Goal: Find specific page/section: Find specific page/section

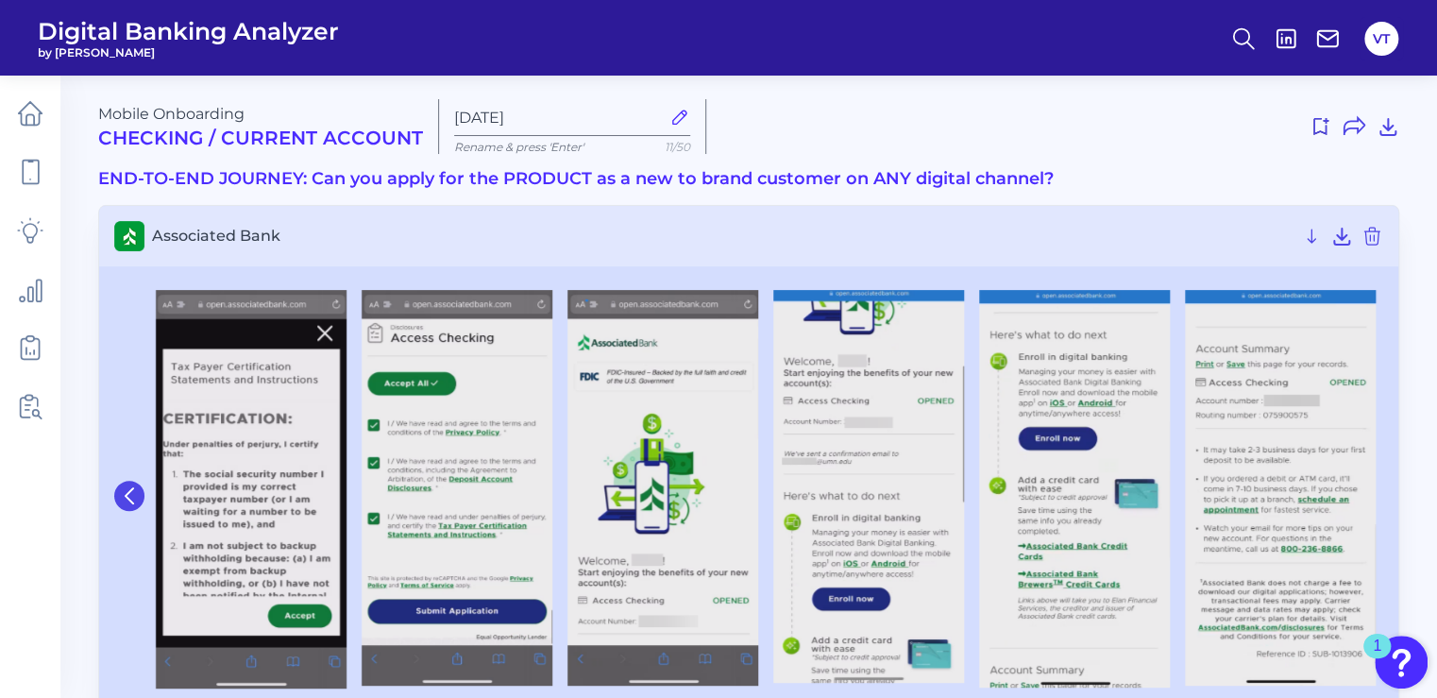
click at [123, 484] on button at bounding box center [129, 496] width 30 height 30
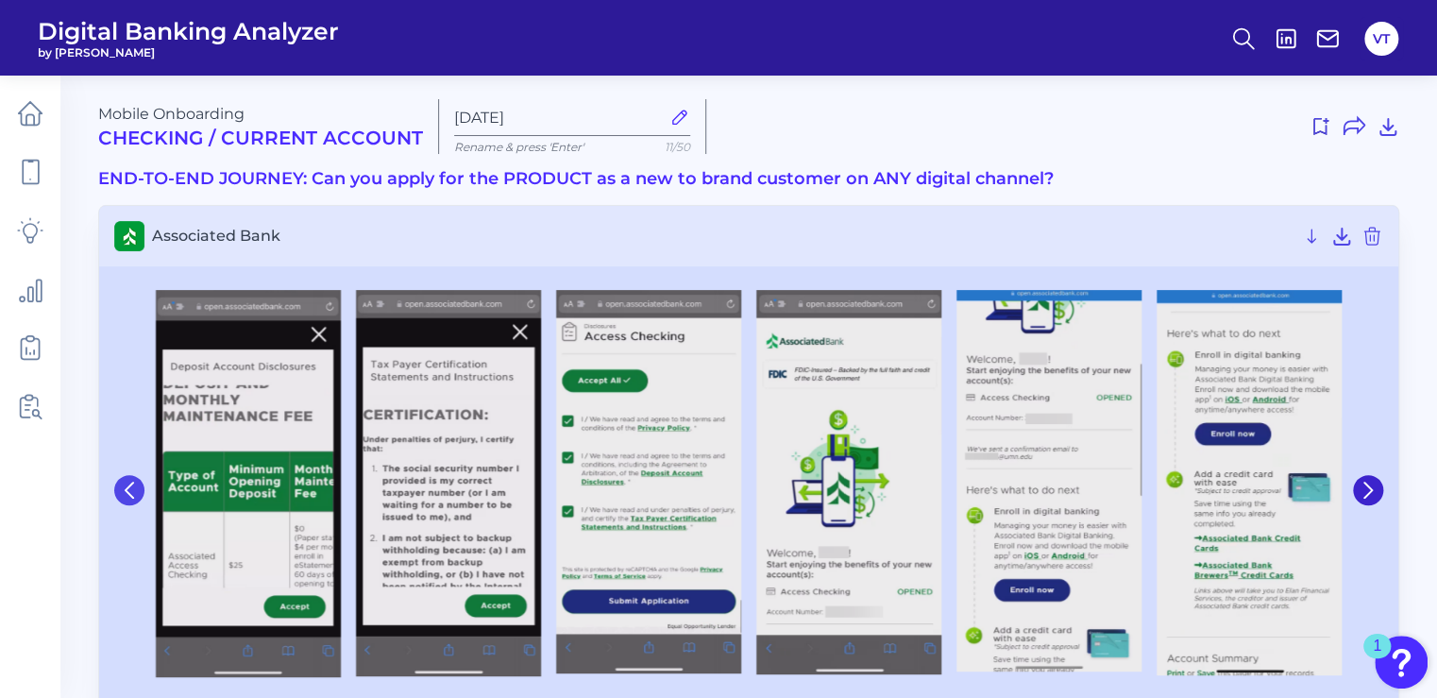
click at [123, 484] on icon at bounding box center [129, 490] width 17 height 17
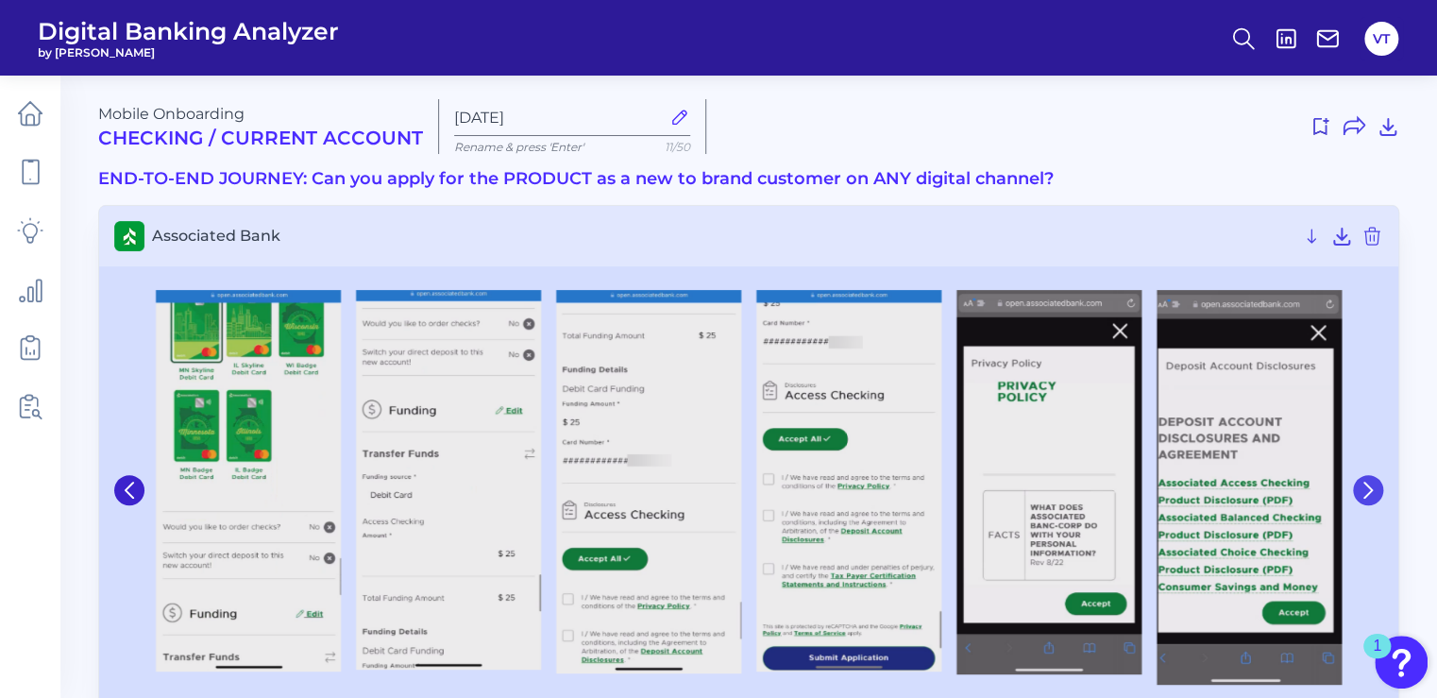
click at [1380, 495] on button at bounding box center [1368, 490] width 30 height 30
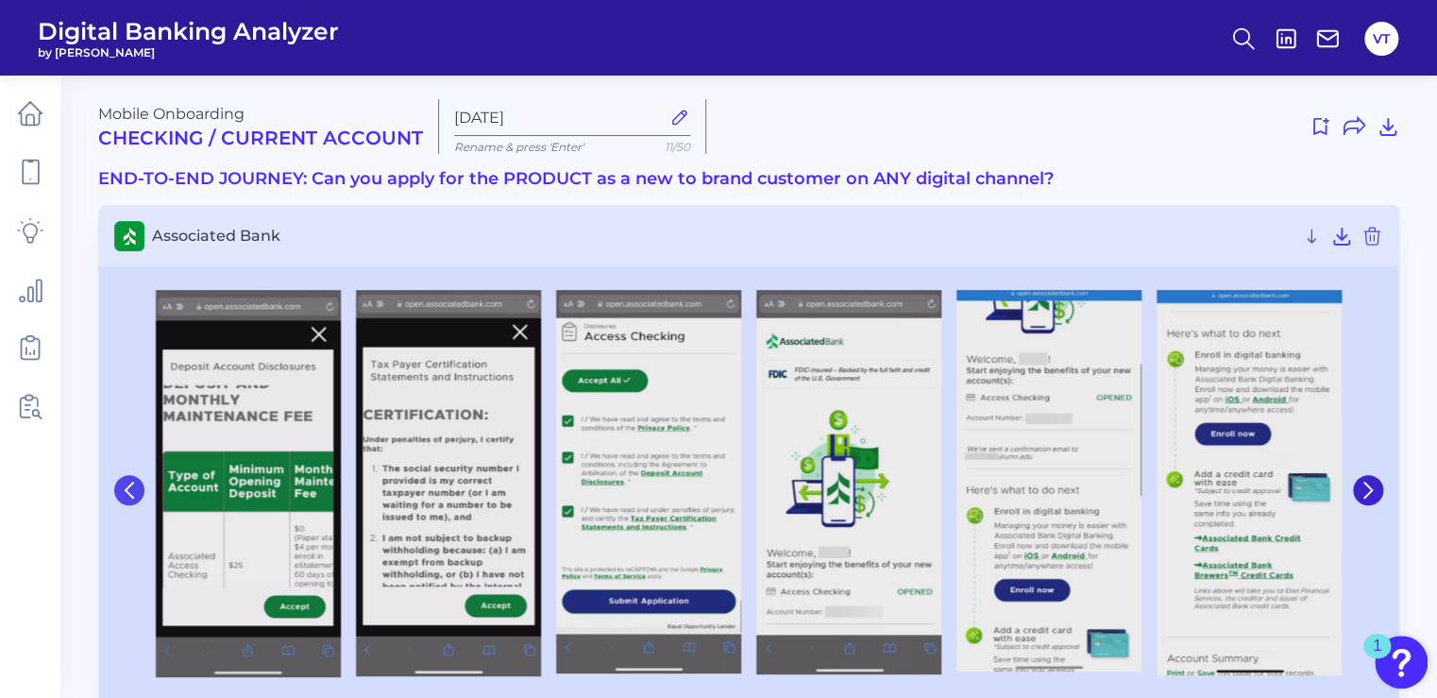
click at [119, 493] on button at bounding box center [129, 490] width 30 height 30
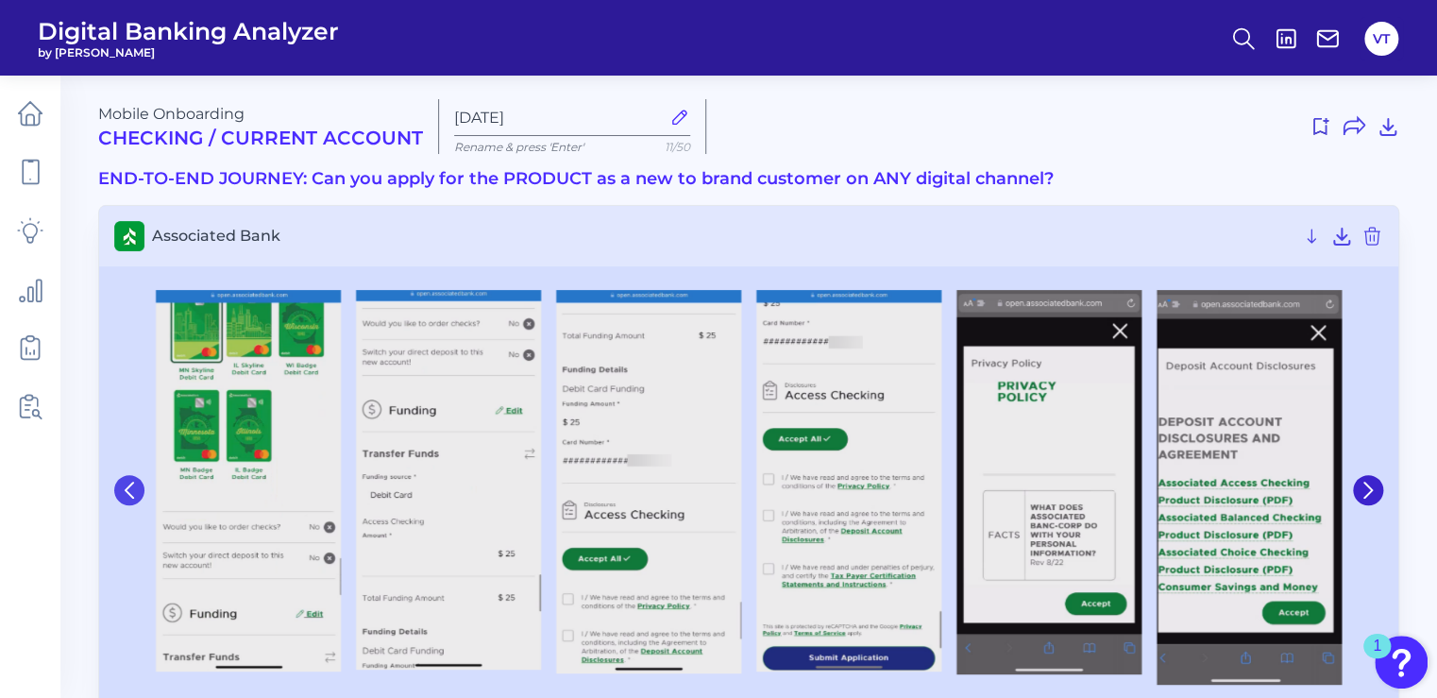
click at [119, 493] on button at bounding box center [129, 490] width 30 height 30
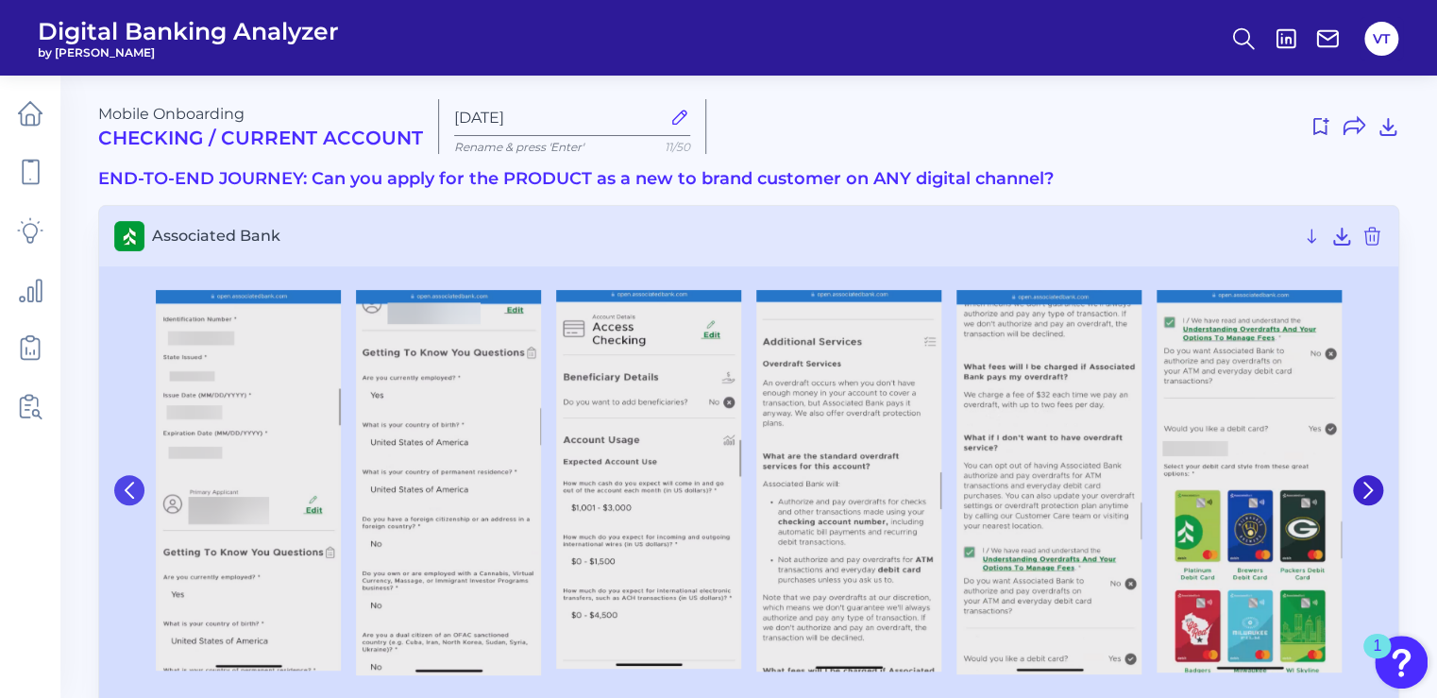
click at [119, 493] on button at bounding box center [129, 490] width 30 height 30
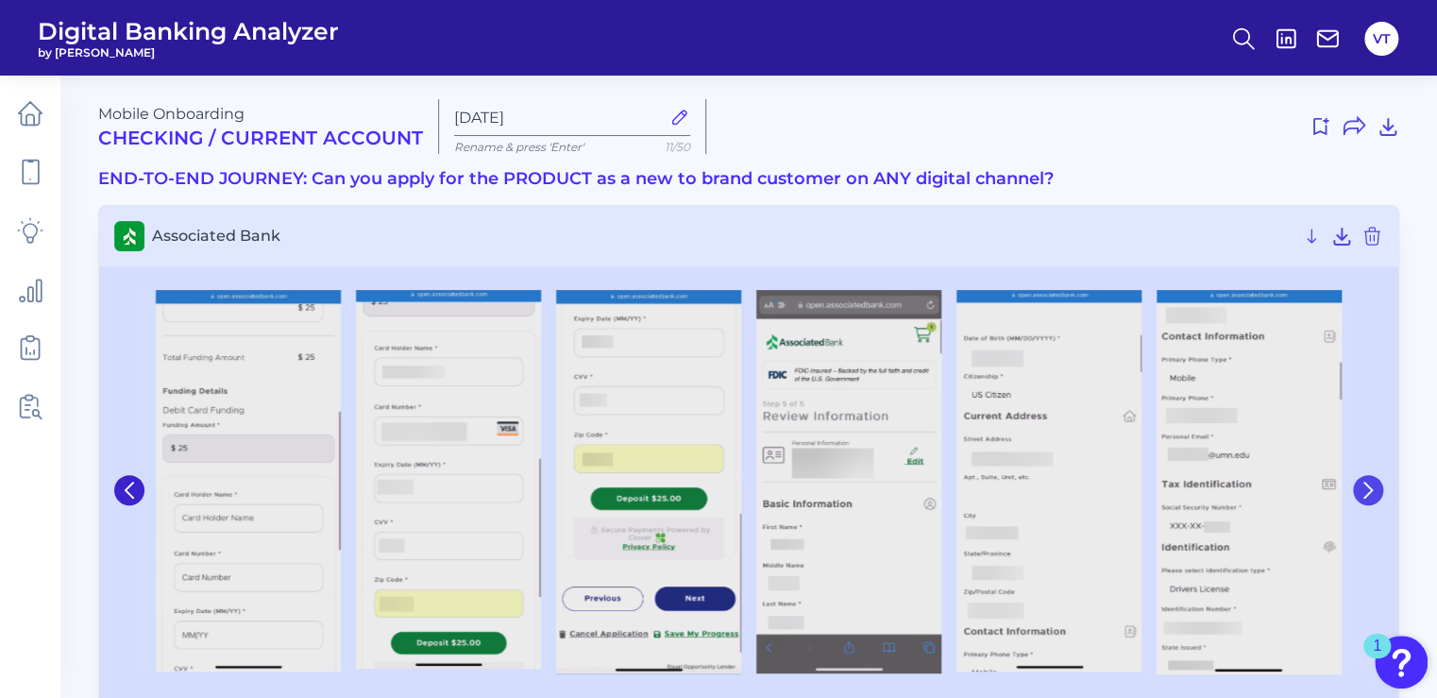
click at [1367, 491] on icon at bounding box center [1368, 490] width 17 height 17
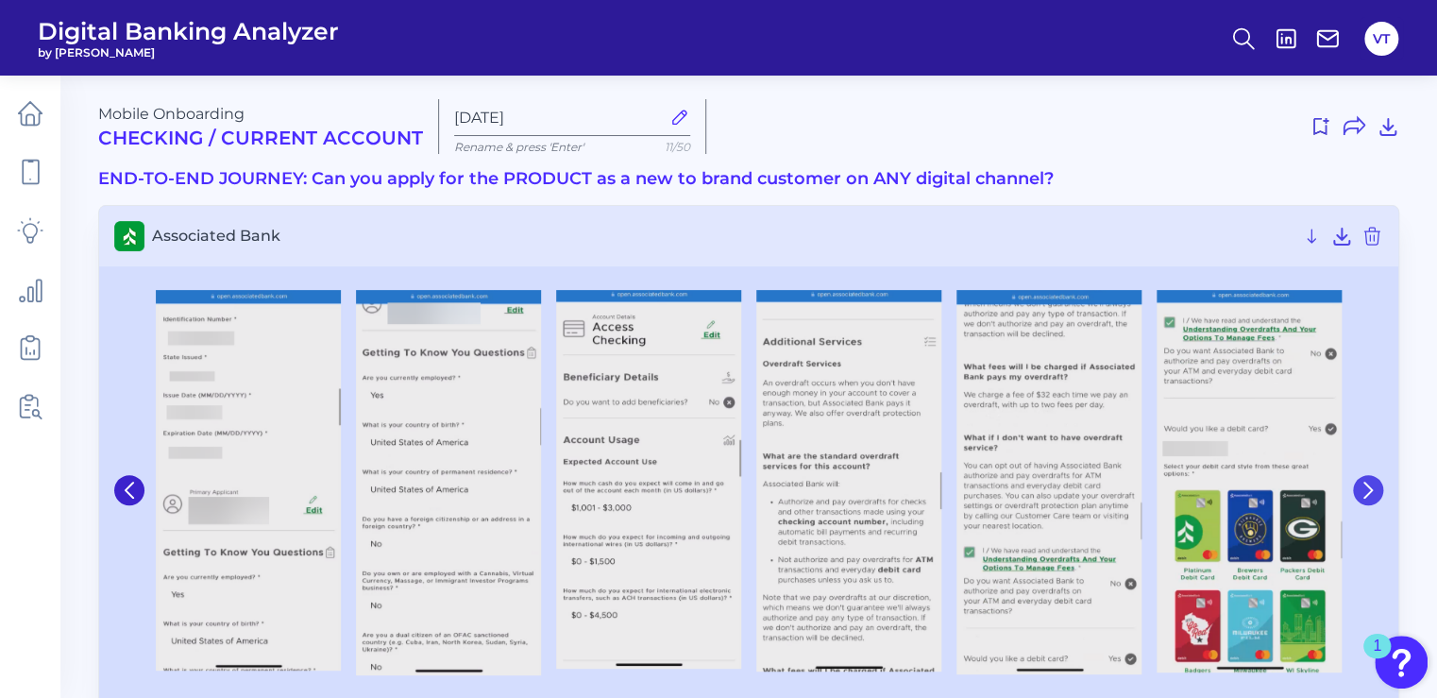
click at [1367, 491] on icon at bounding box center [1368, 490] width 17 height 17
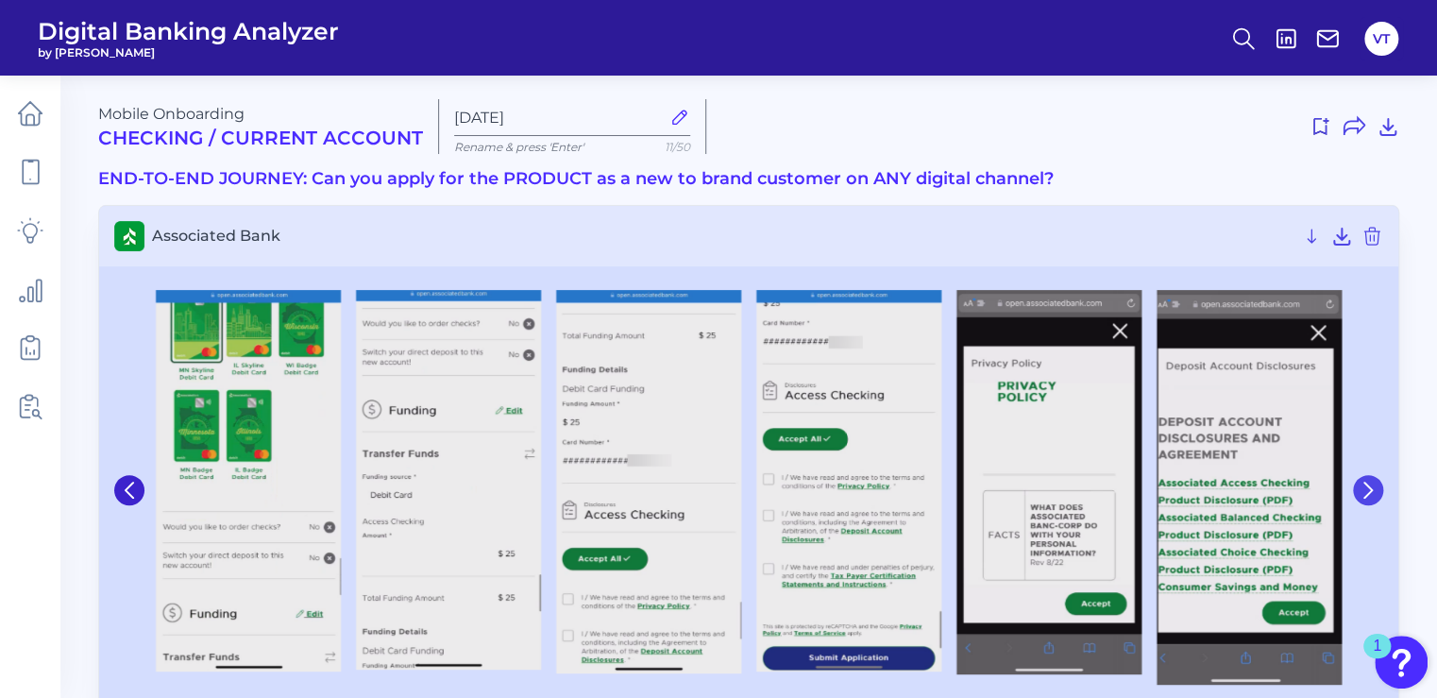
click at [1367, 491] on icon at bounding box center [1368, 490] width 17 height 17
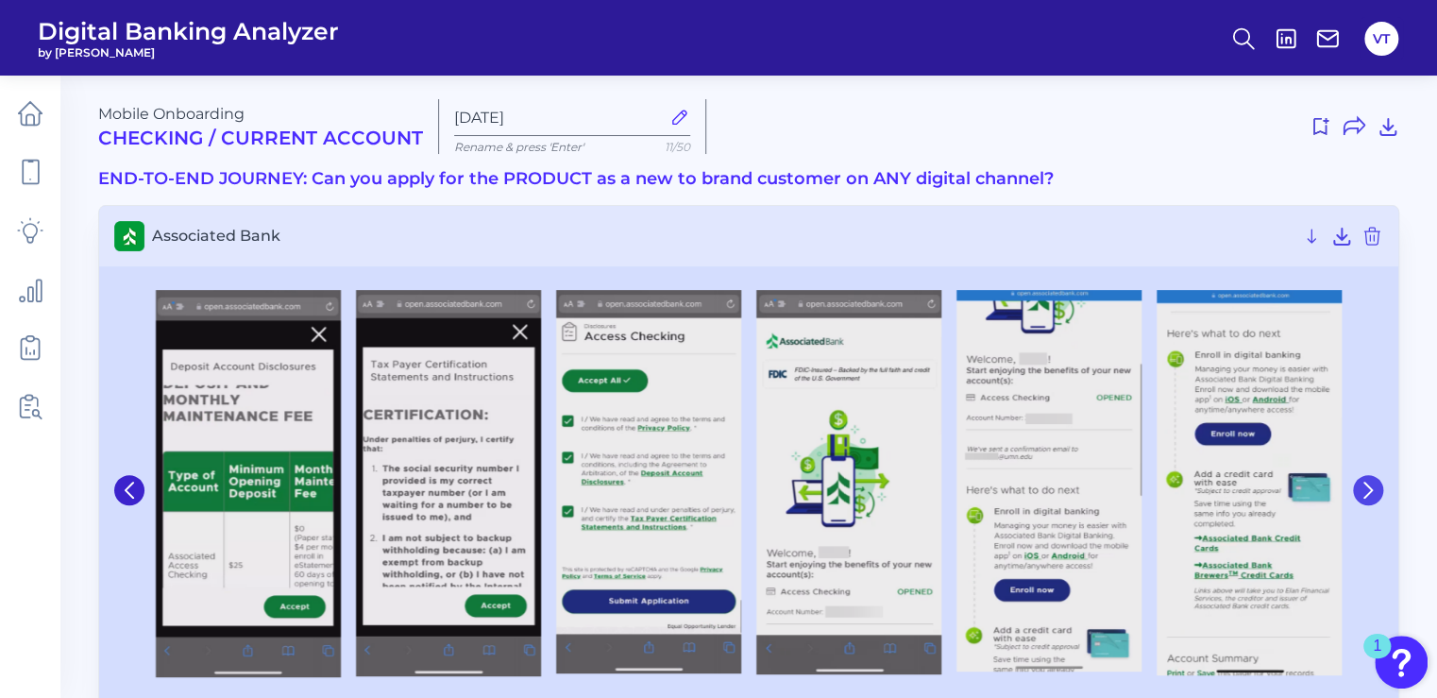
click at [1367, 491] on icon at bounding box center [1368, 490] width 17 height 17
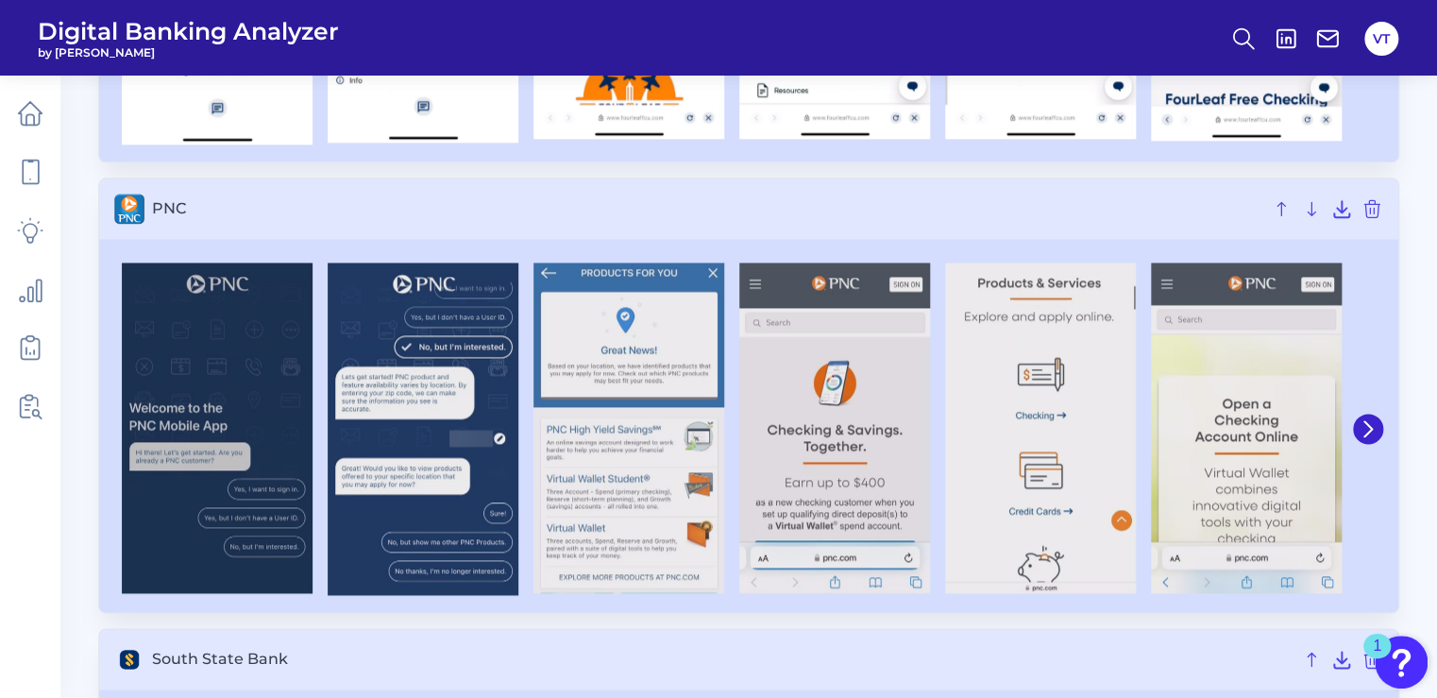
scroll to position [1133, 0]
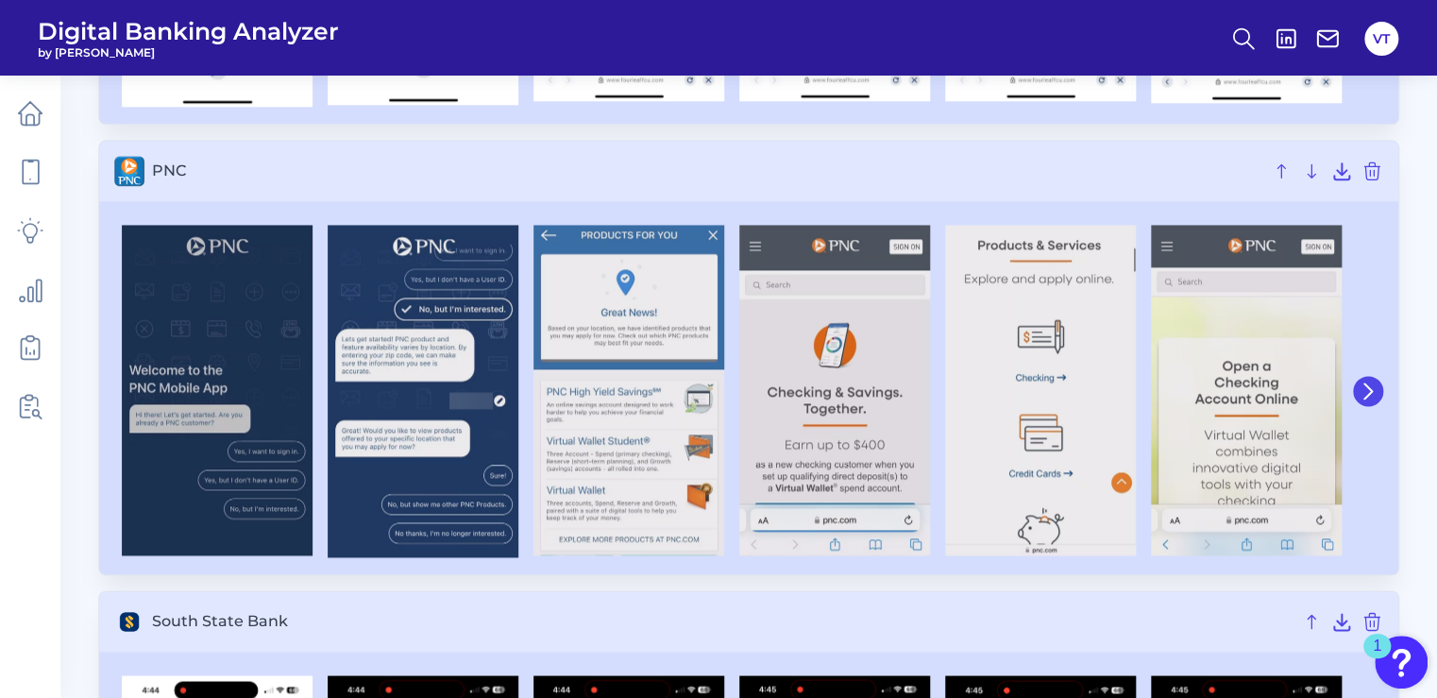
click at [1365, 381] on button at bounding box center [1368, 391] width 30 height 30
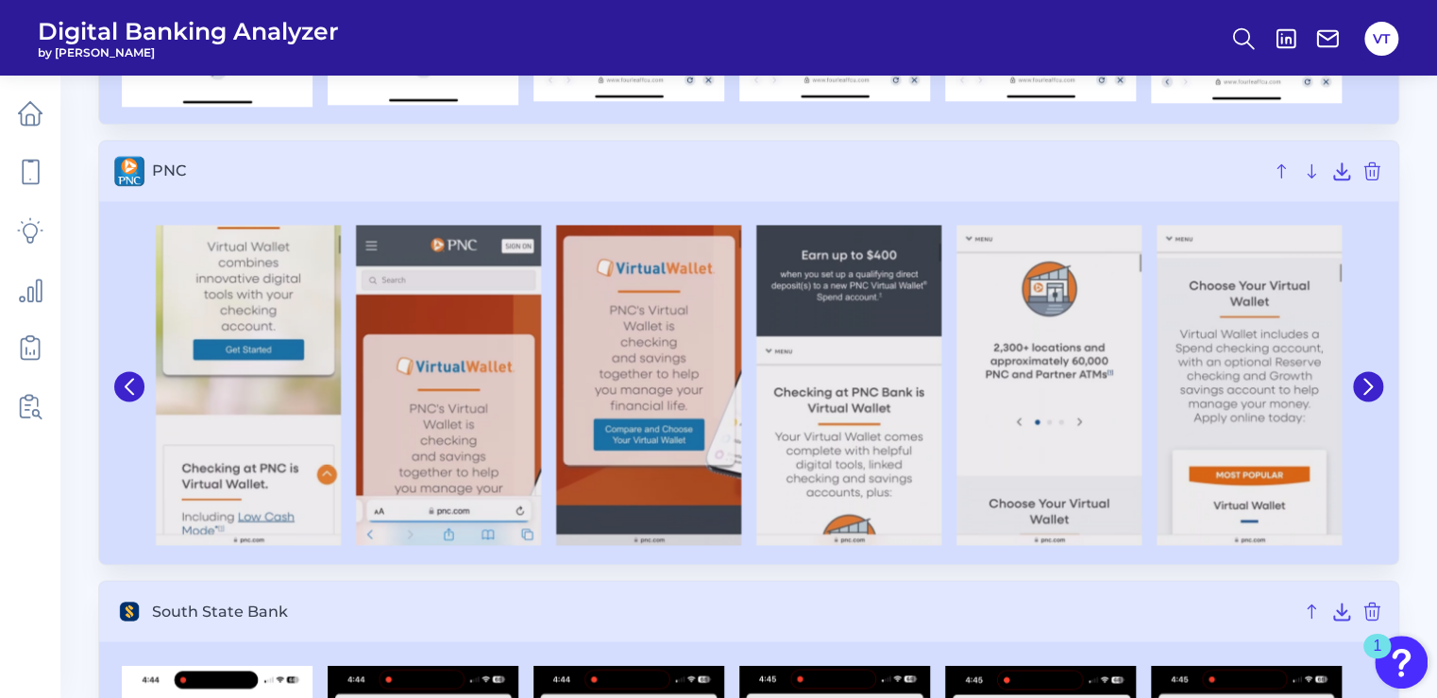
click at [136, 393] on icon at bounding box center [129, 386] width 17 height 17
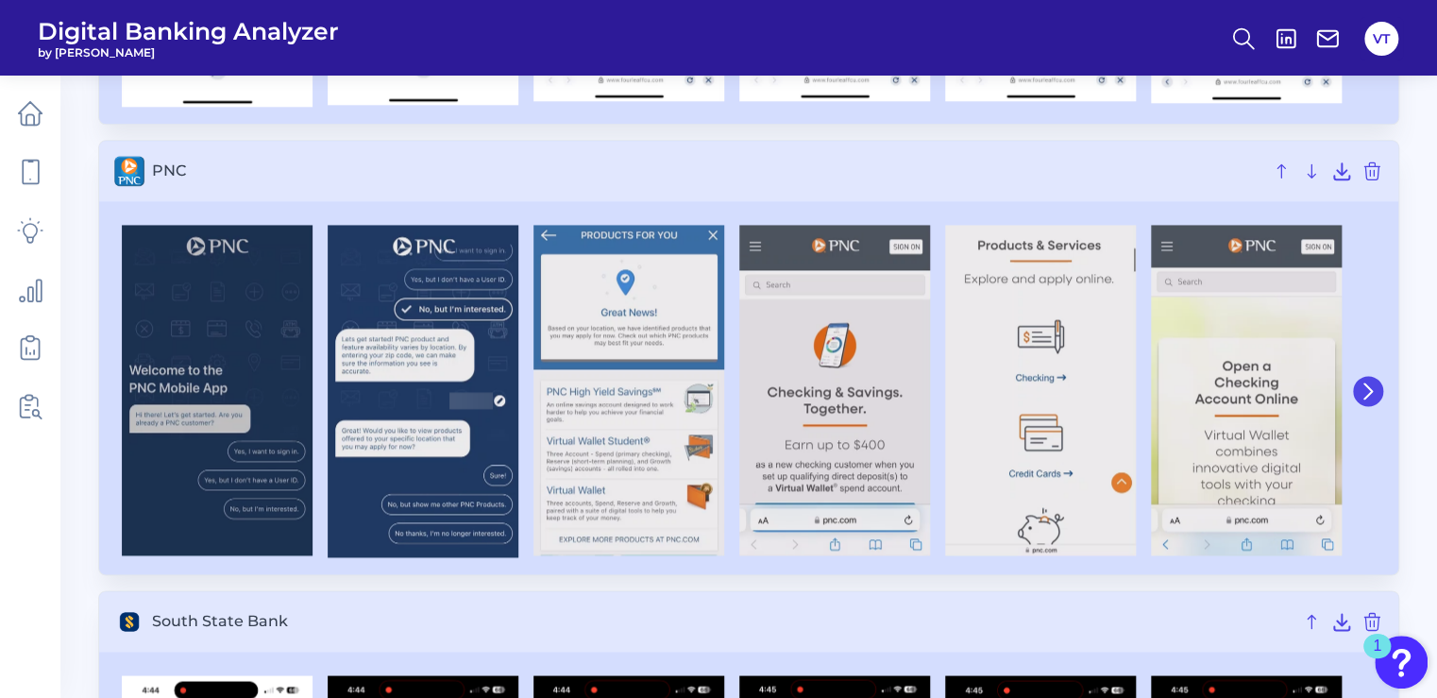
click at [1369, 393] on icon at bounding box center [1368, 390] width 8 height 15
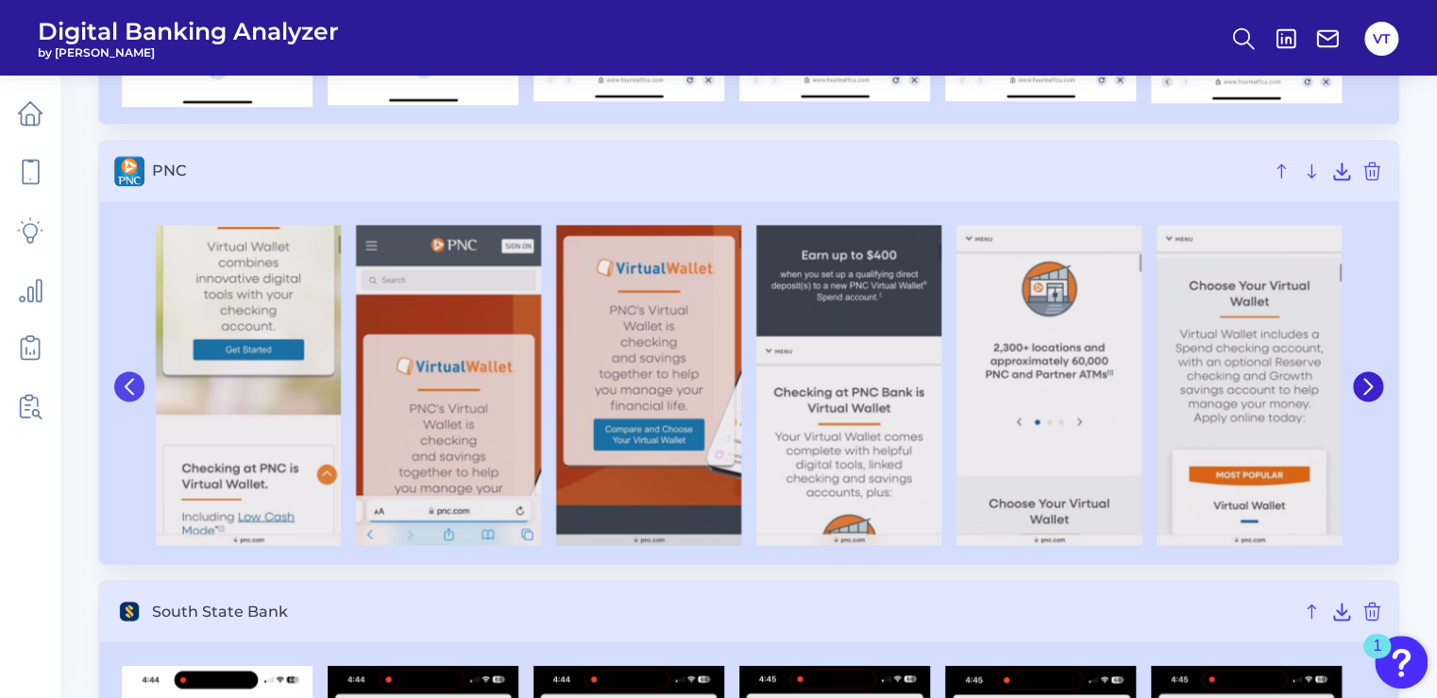
click at [125, 397] on button at bounding box center [129, 386] width 30 height 30
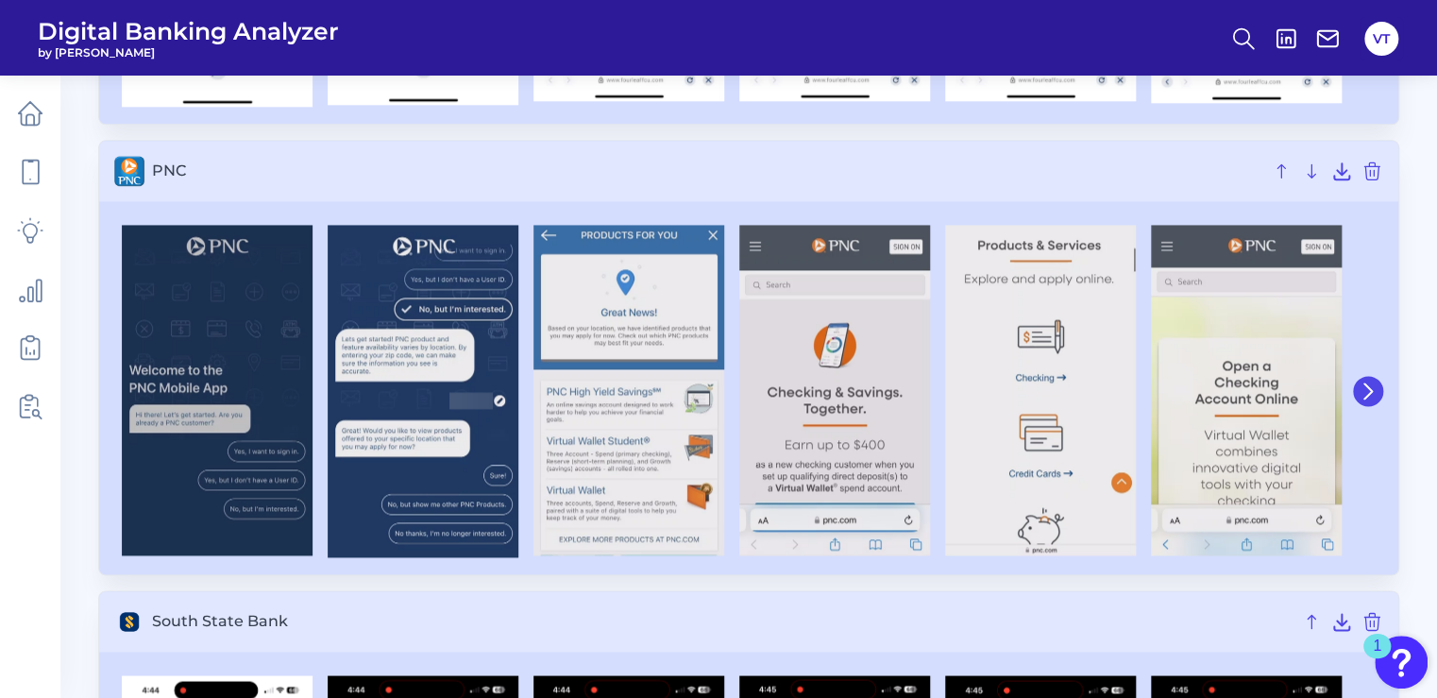
click at [1374, 384] on icon at bounding box center [1368, 390] width 17 height 17
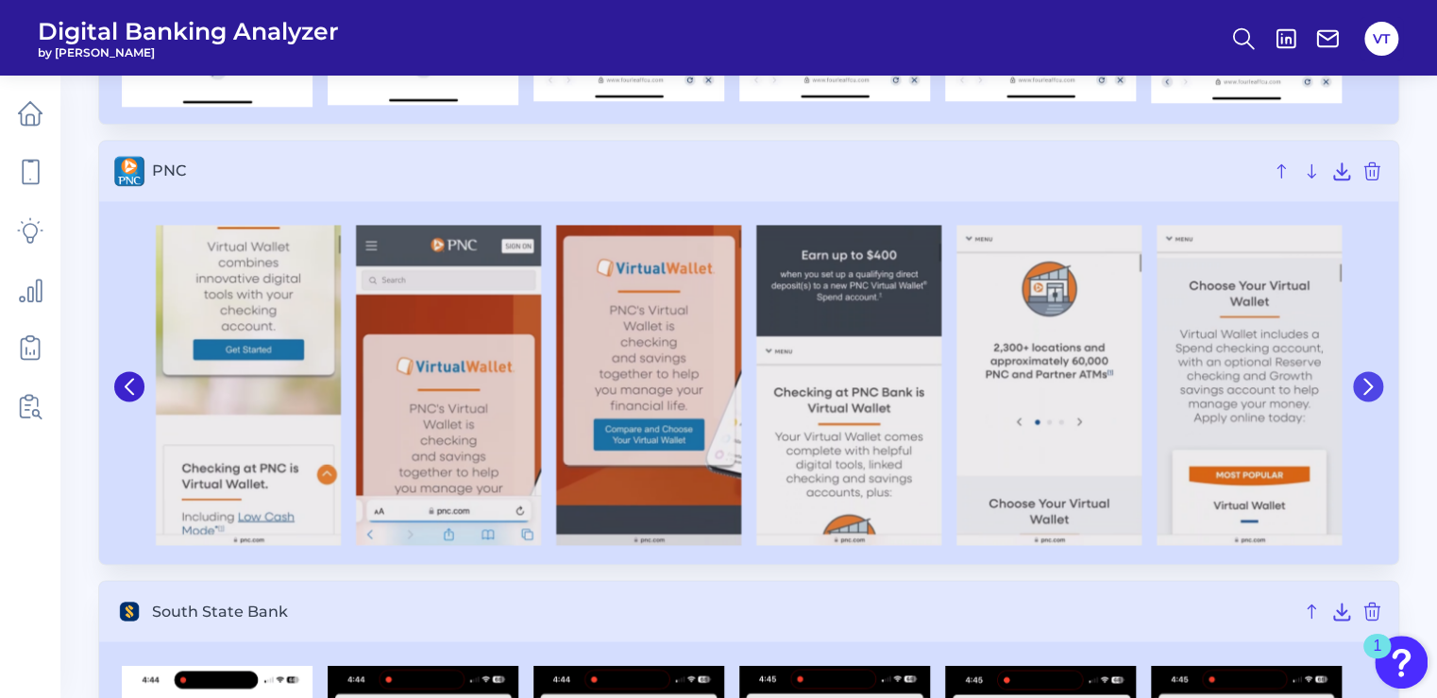
click at [1374, 384] on icon at bounding box center [1368, 386] width 17 height 17
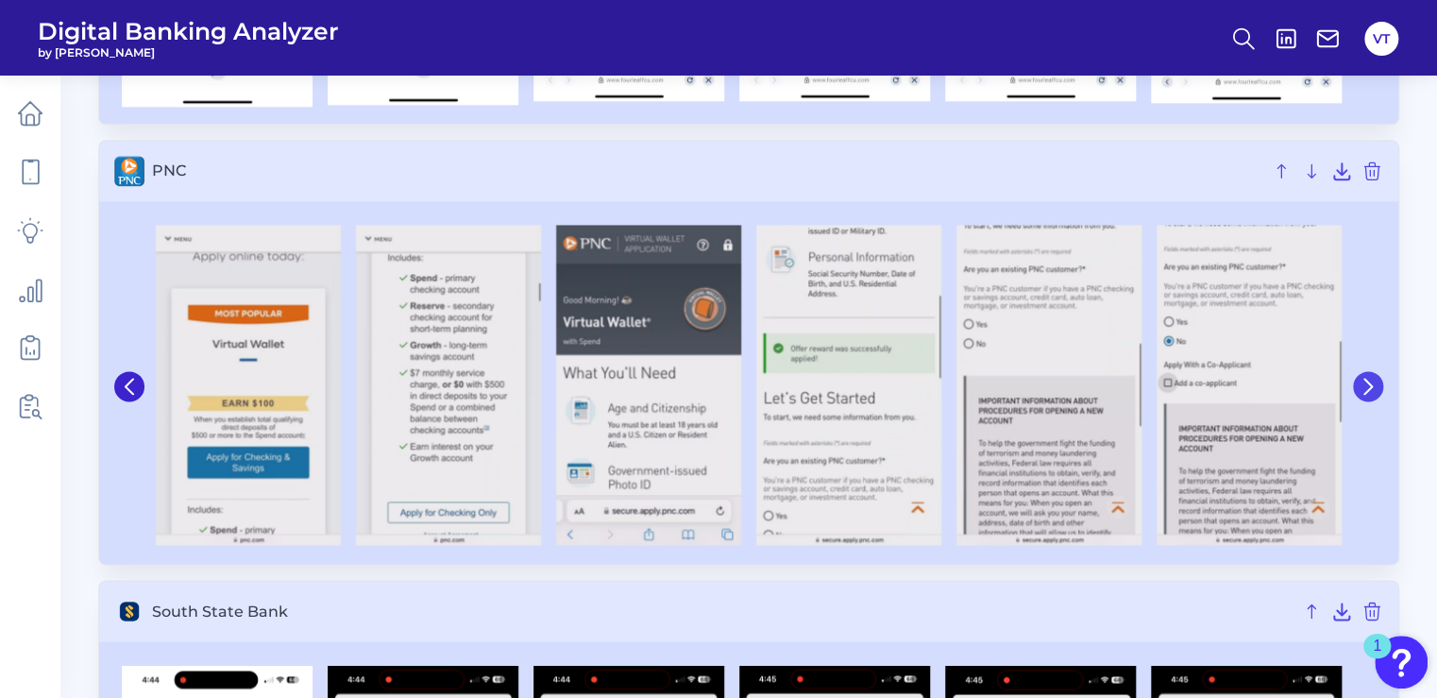
click at [1378, 386] on button at bounding box center [1368, 386] width 30 height 30
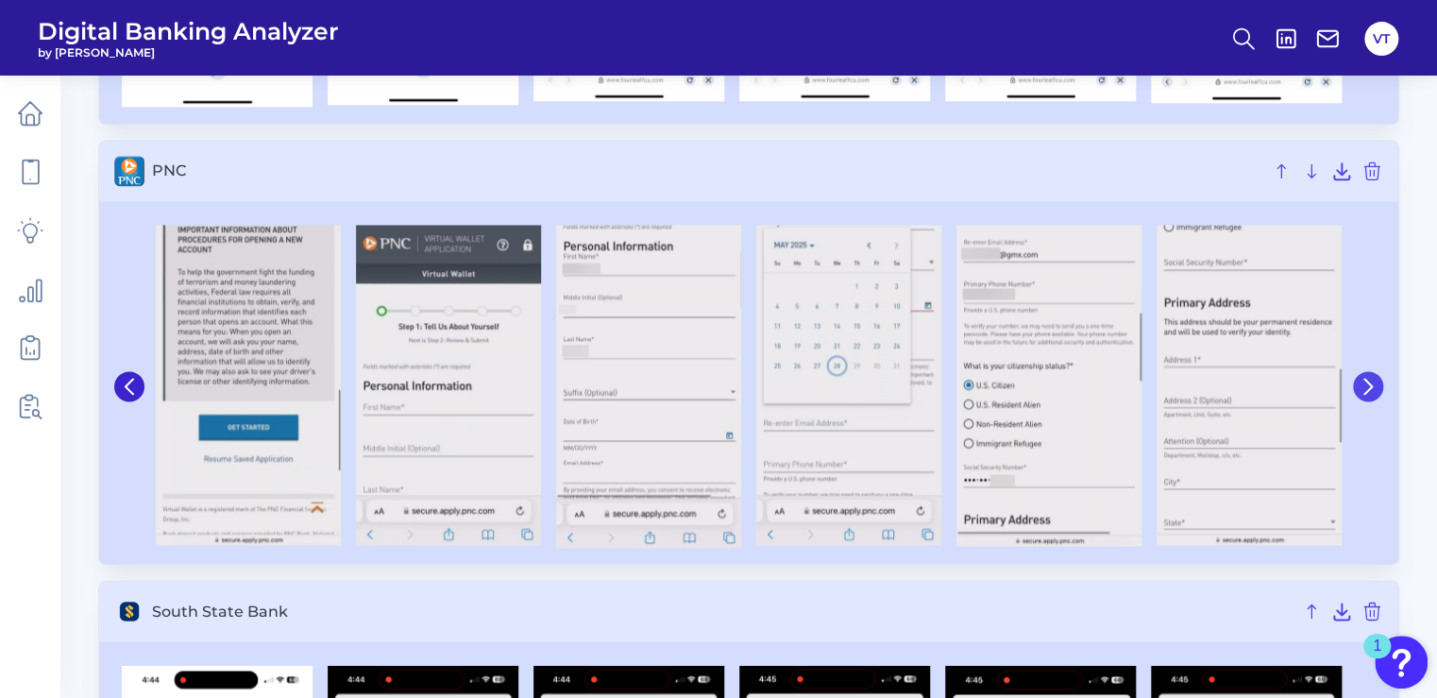
click at [1373, 385] on icon at bounding box center [1368, 386] width 17 height 17
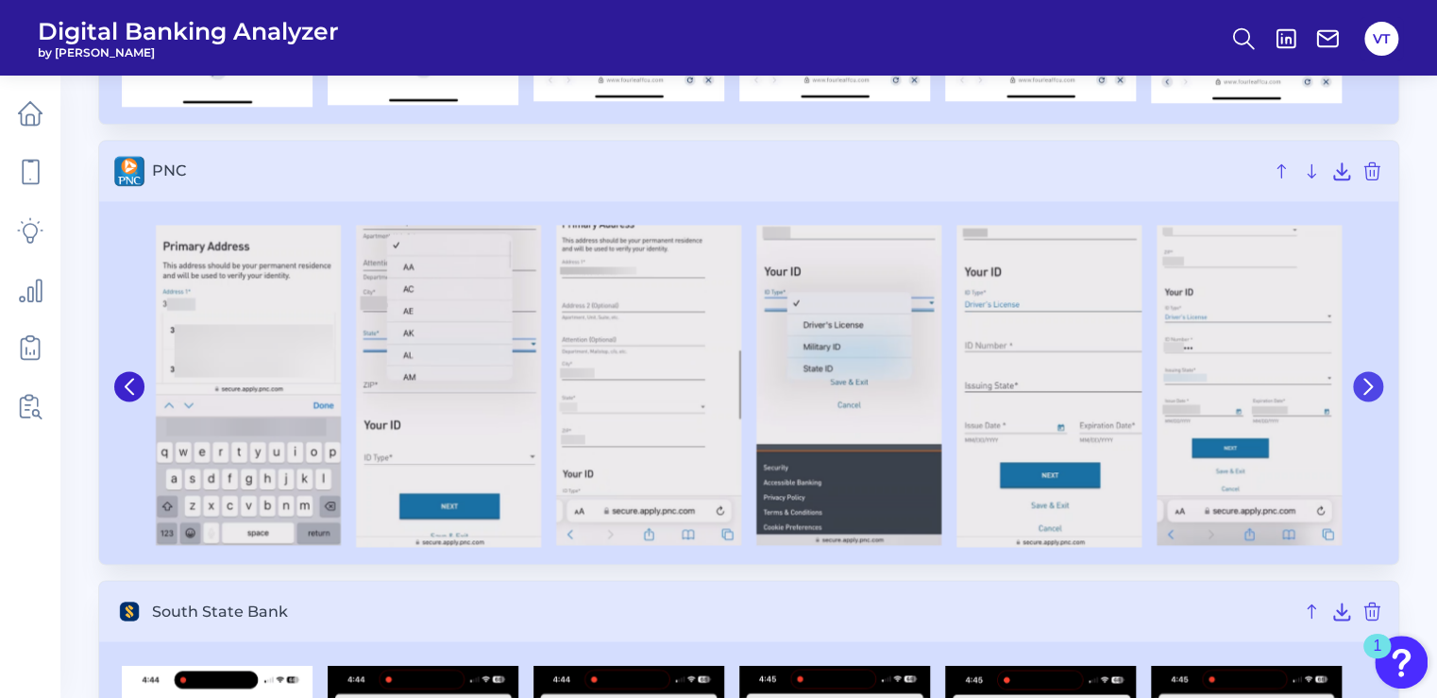
click at [1366, 383] on icon at bounding box center [1368, 386] width 17 height 17
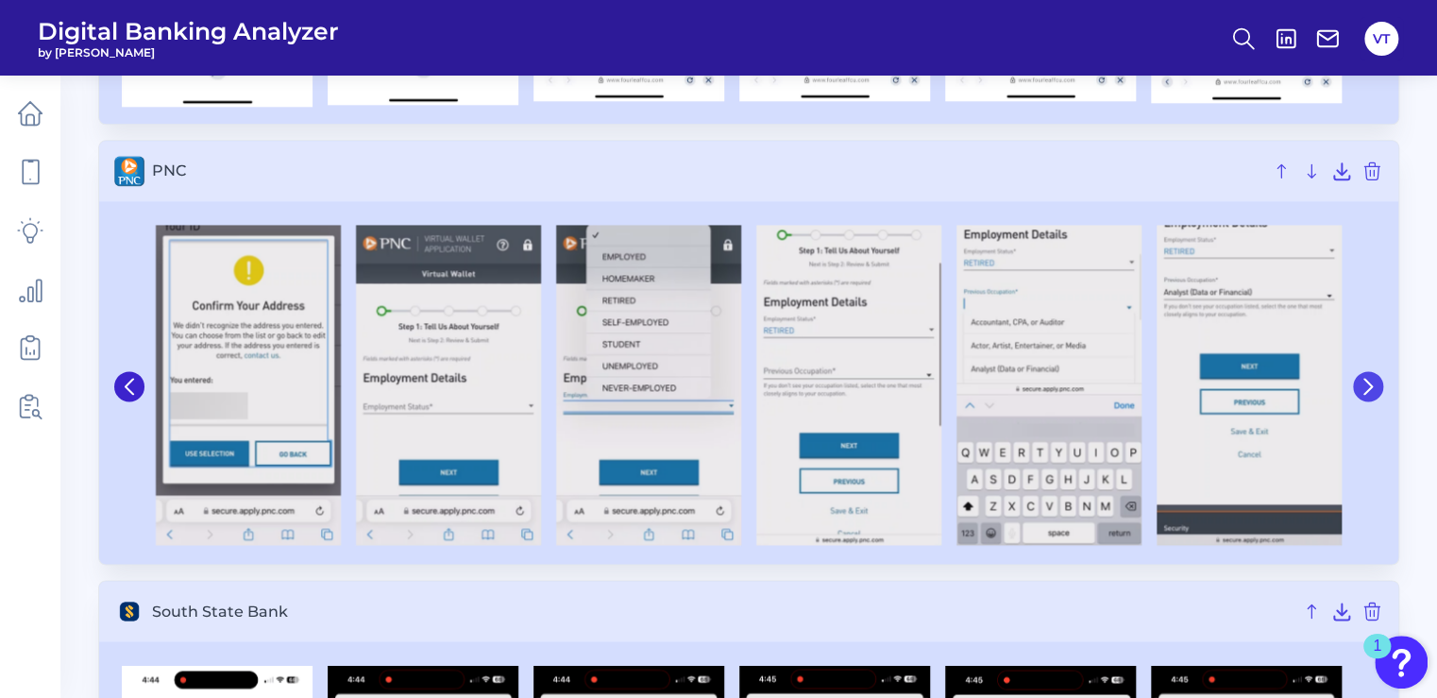
click at [1366, 381] on icon at bounding box center [1368, 386] width 17 height 17
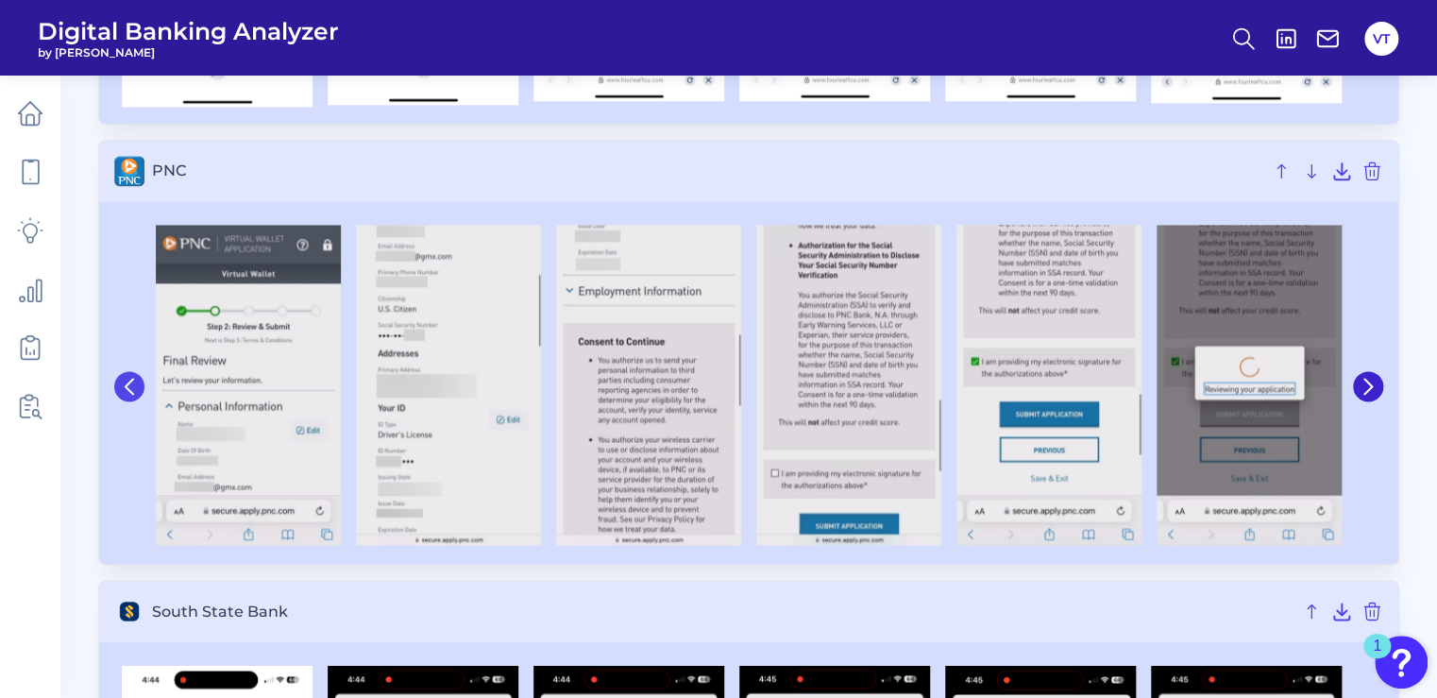
click at [117, 390] on button at bounding box center [129, 386] width 30 height 30
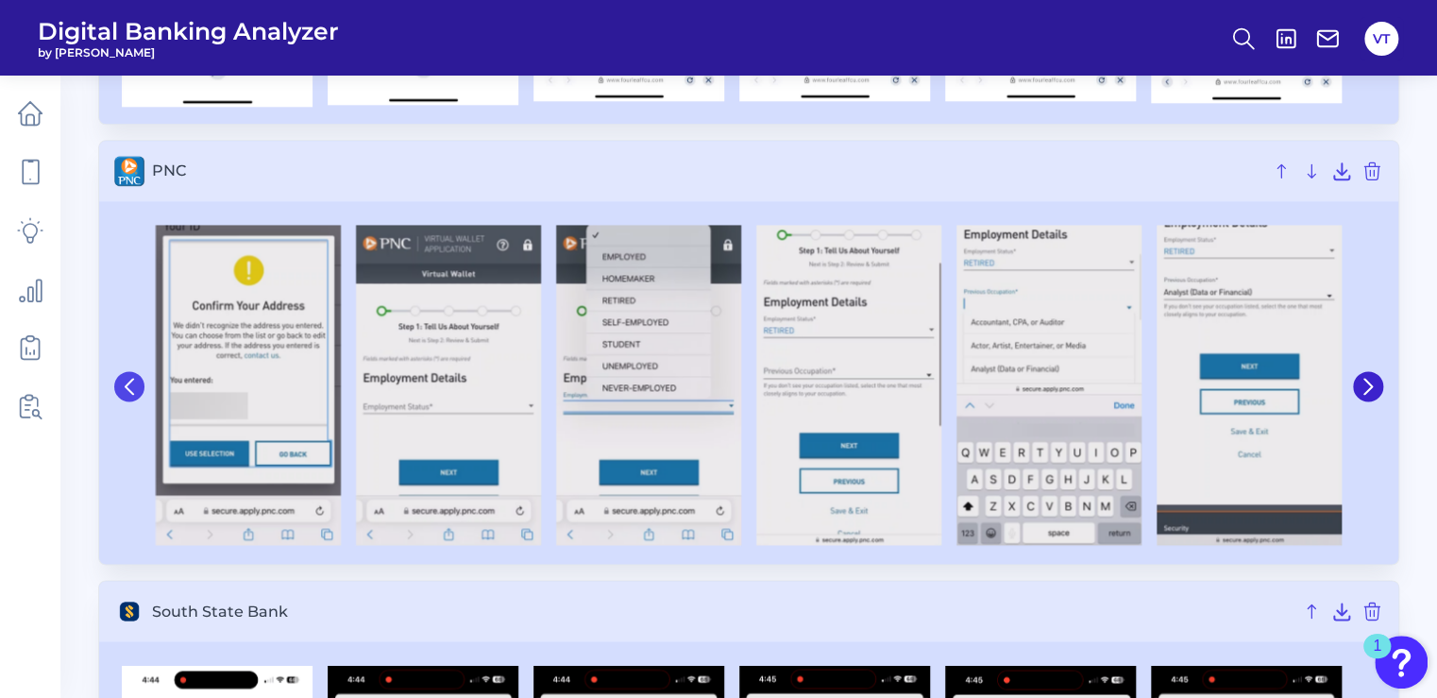
click at [114, 389] on button at bounding box center [129, 386] width 30 height 30
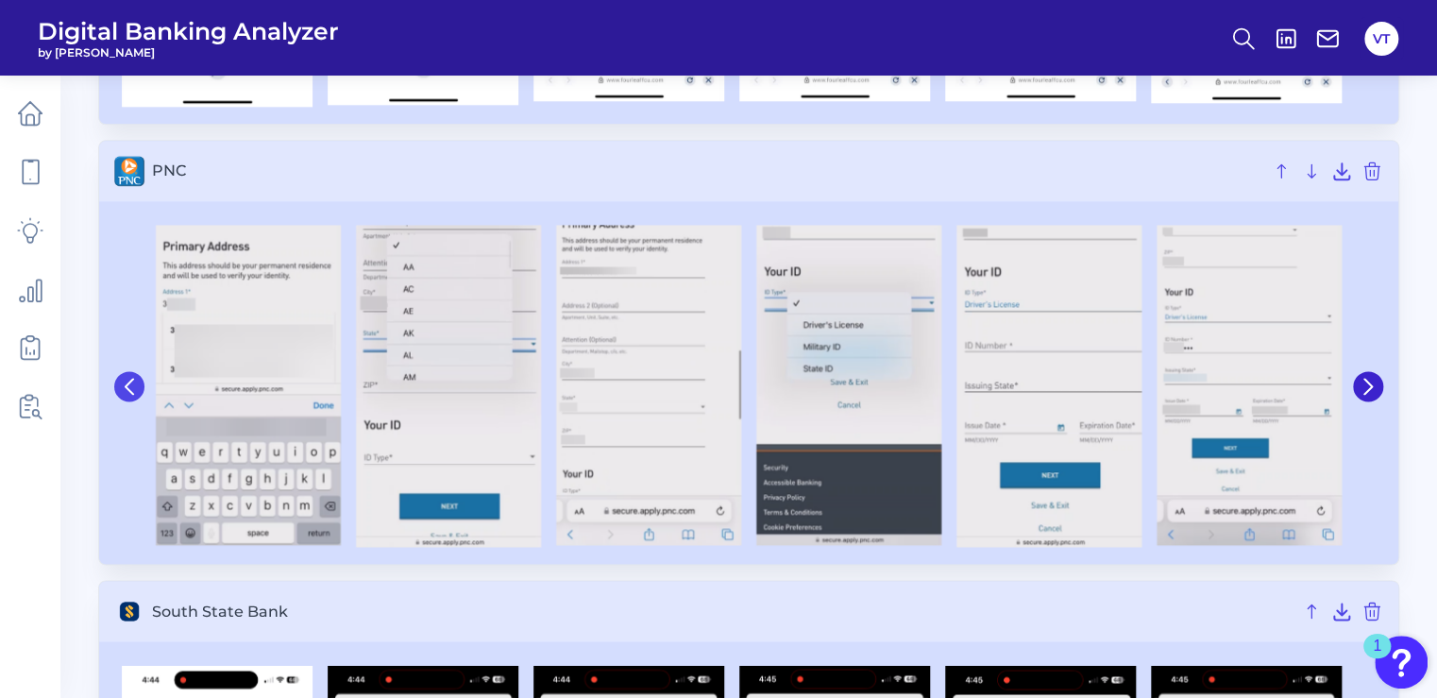
click at [118, 378] on button at bounding box center [129, 386] width 30 height 30
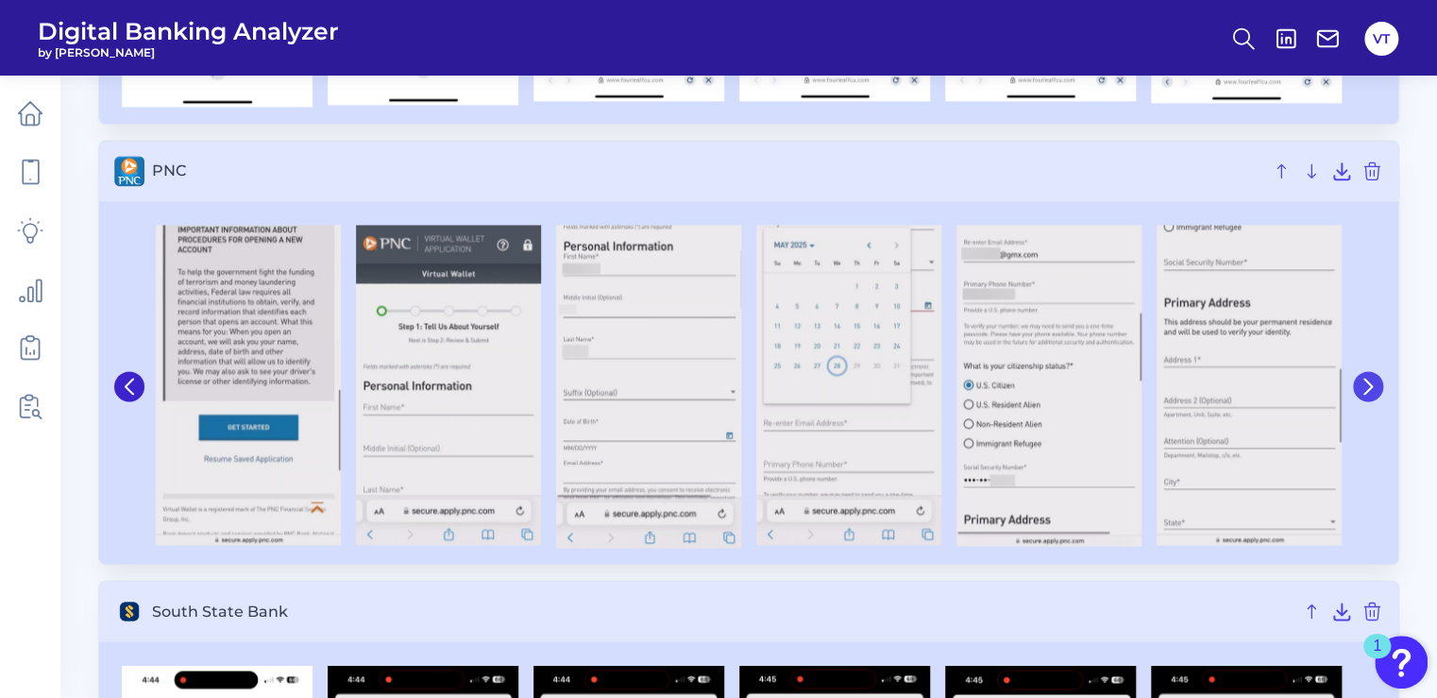
click at [1370, 382] on icon at bounding box center [1368, 386] width 8 height 15
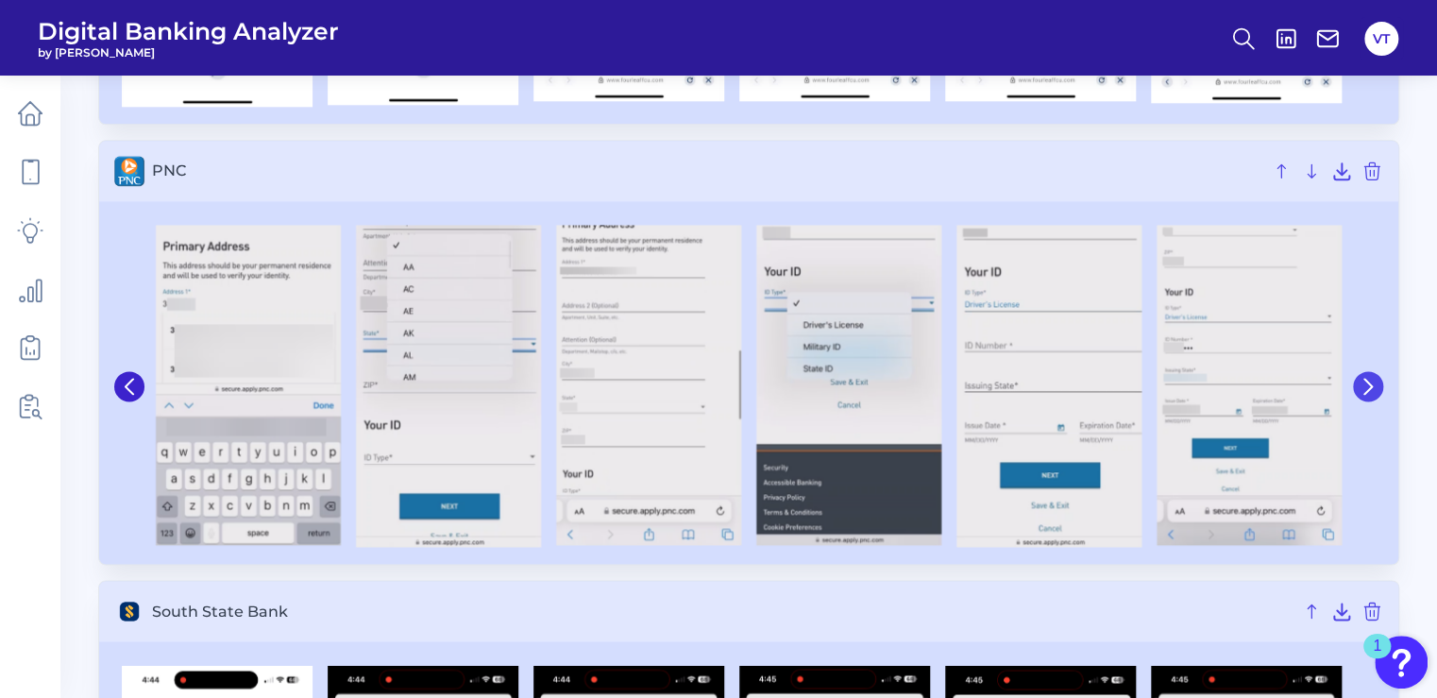
click at [1370, 382] on icon at bounding box center [1368, 386] width 8 height 15
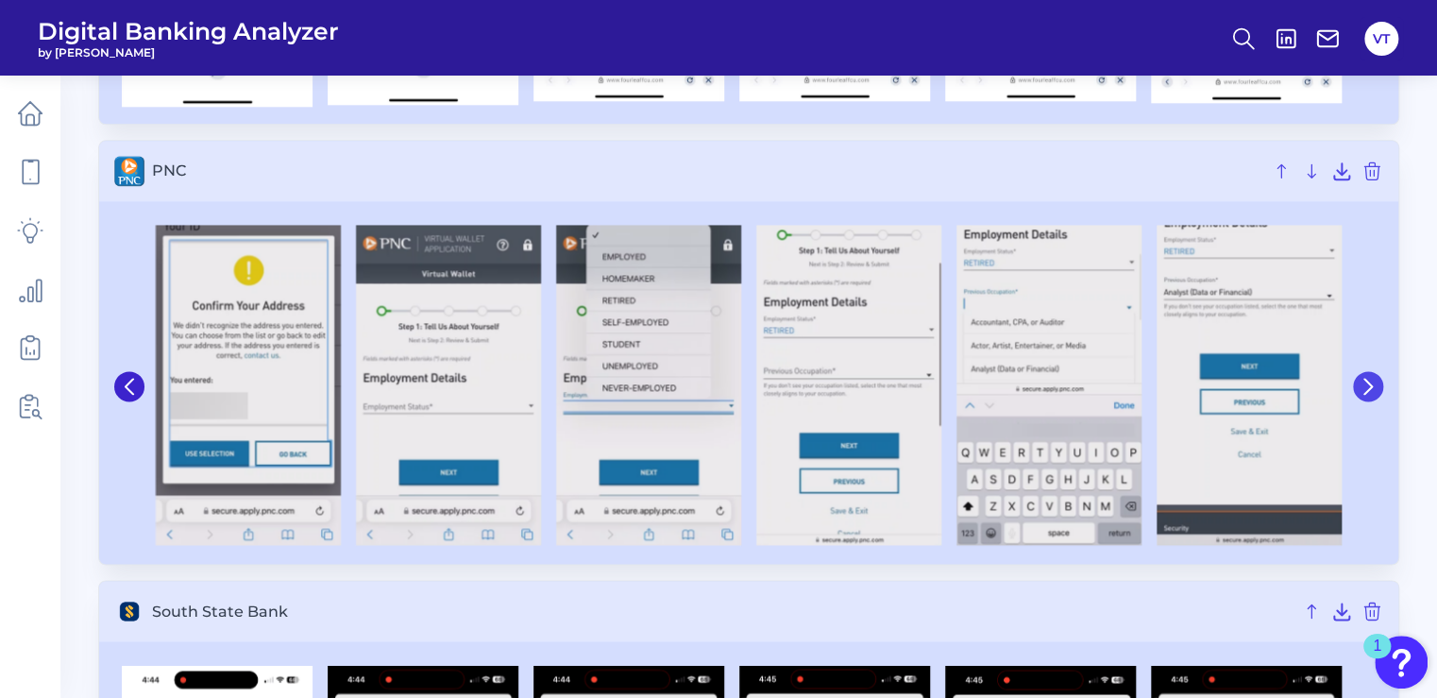
click at [1370, 382] on icon at bounding box center [1368, 386] width 8 height 15
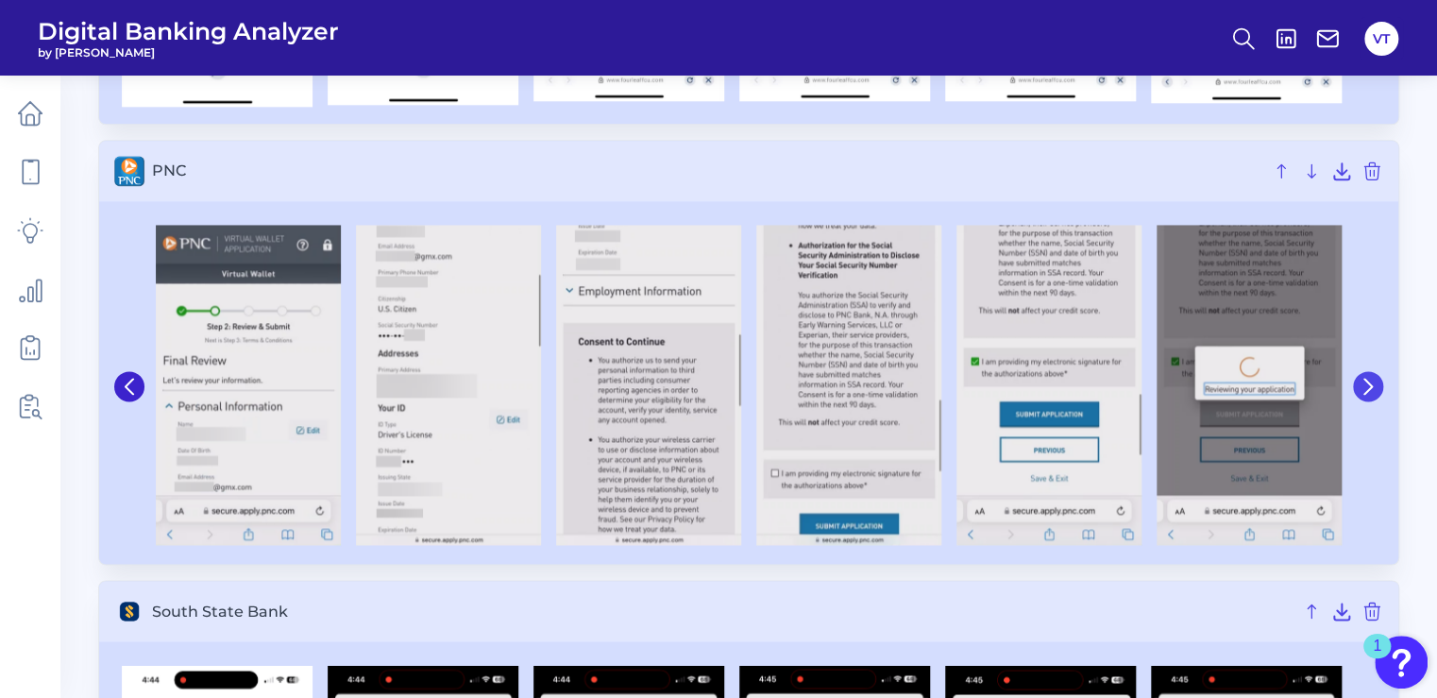
click at [1369, 382] on icon at bounding box center [1368, 386] width 8 height 15
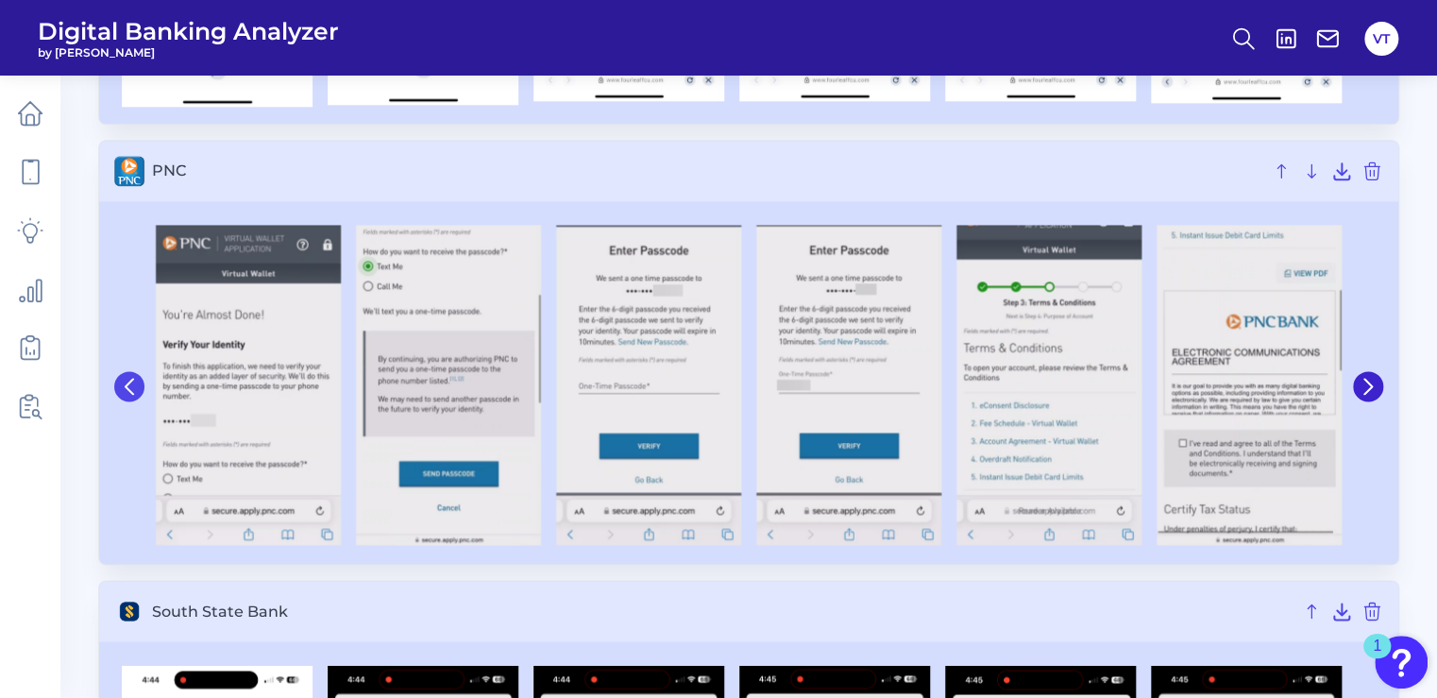
click at [128, 382] on icon at bounding box center [130, 386] width 8 height 15
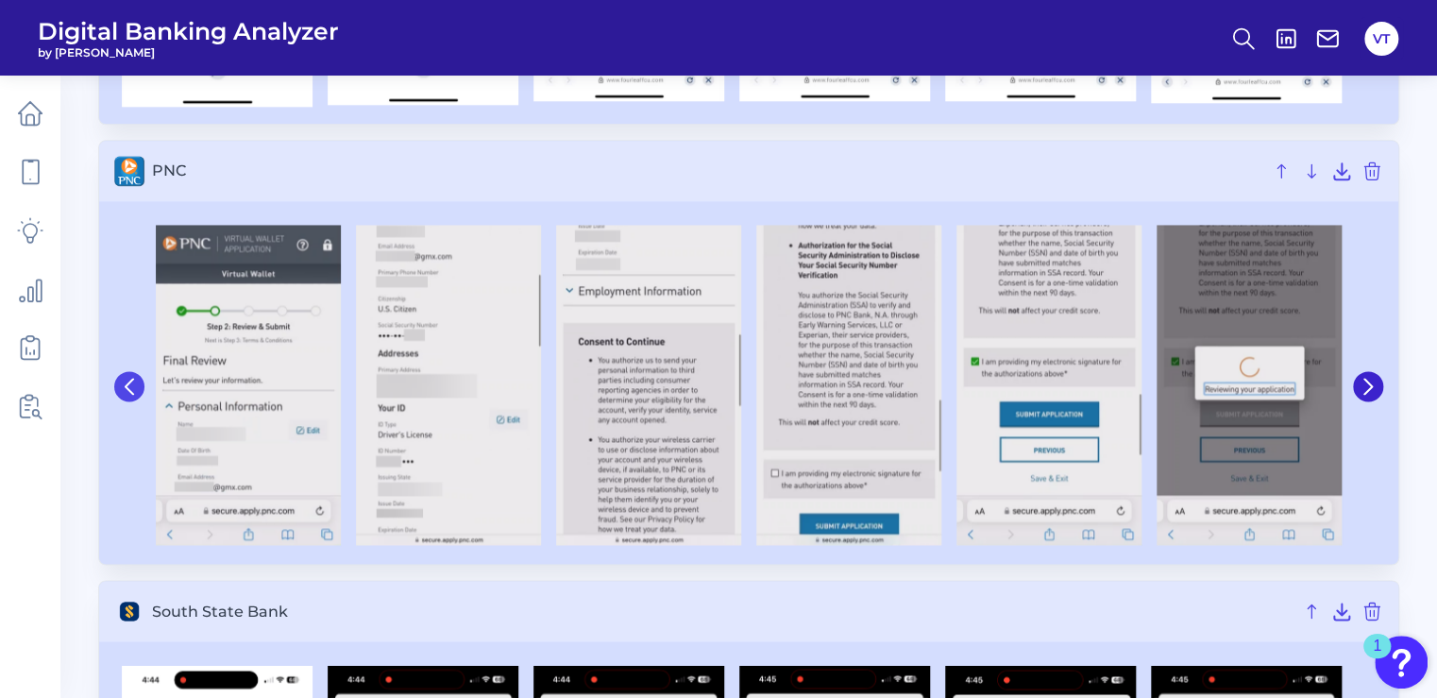
click at [128, 382] on icon at bounding box center [130, 386] width 8 height 15
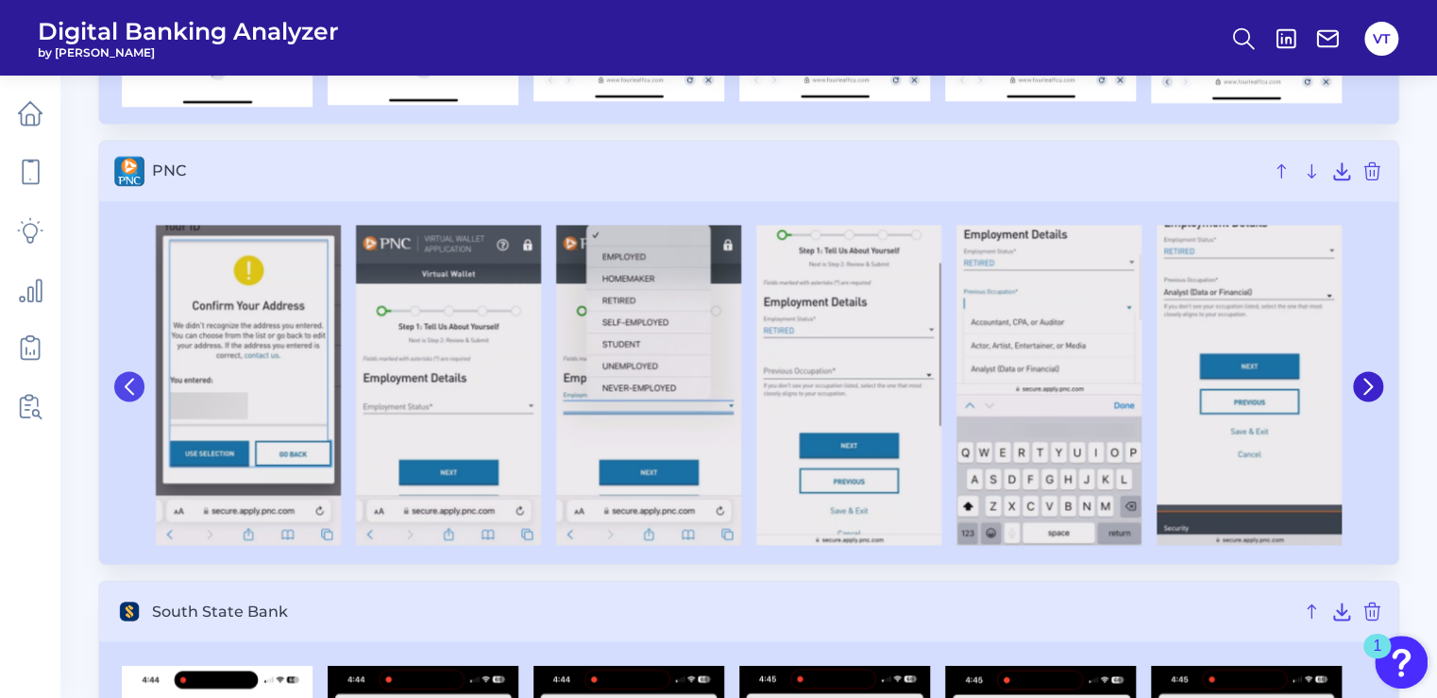
click at [128, 382] on icon at bounding box center [130, 386] width 8 height 15
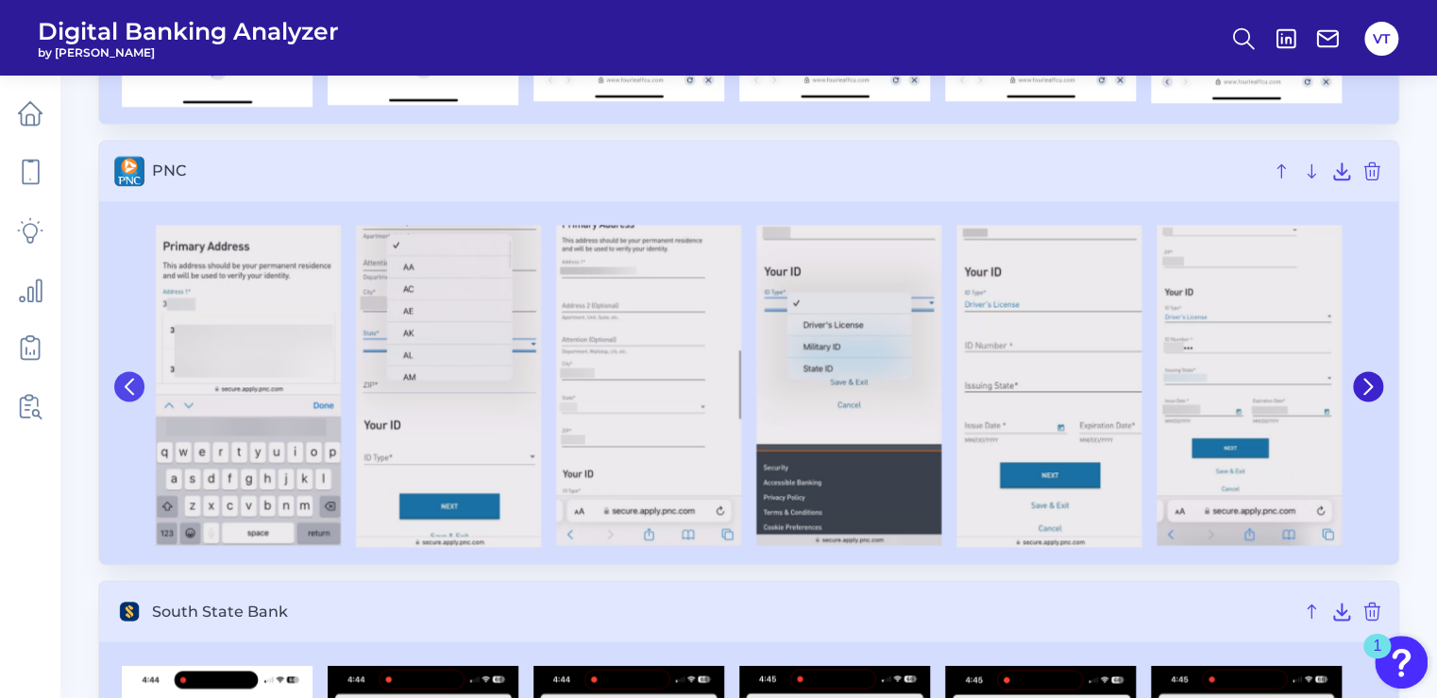
click at [128, 382] on icon at bounding box center [130, 386] width 8 height 15
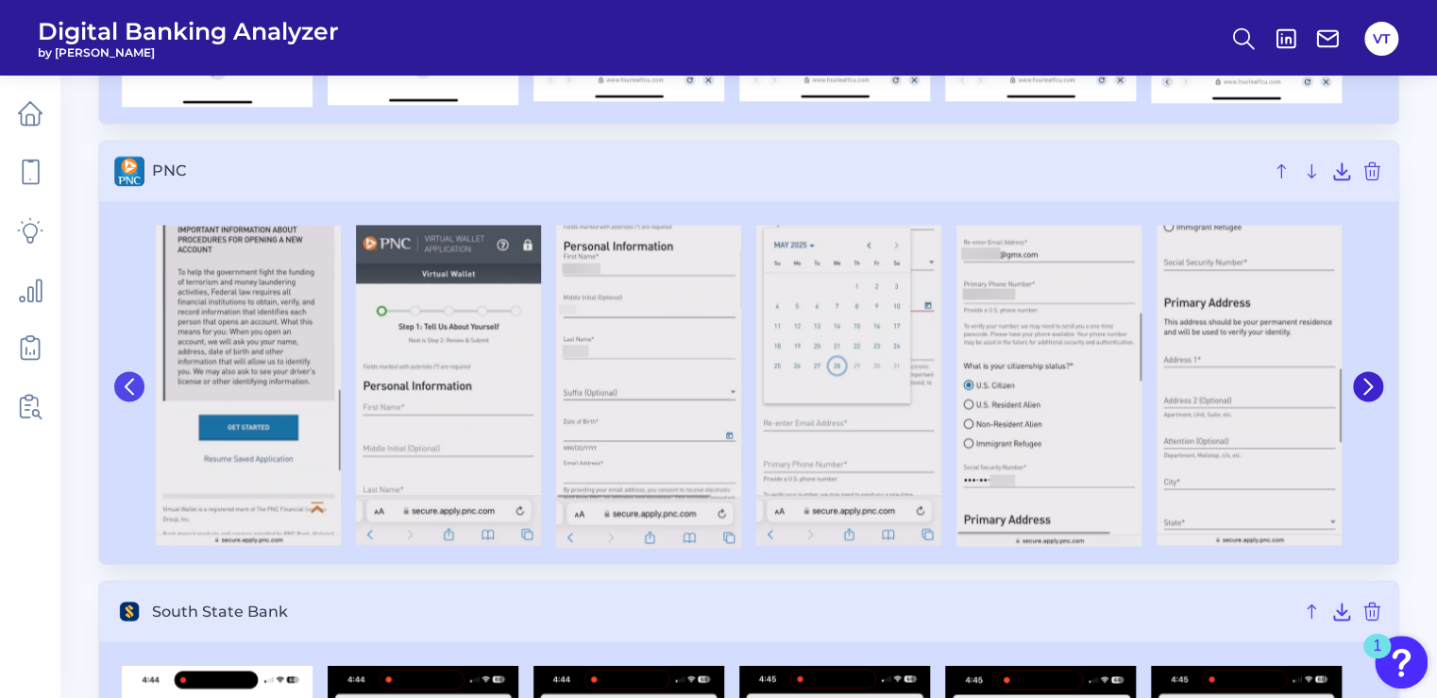
click at [128, 382] on icon at bounding box center [130, 386] width 8 height 15
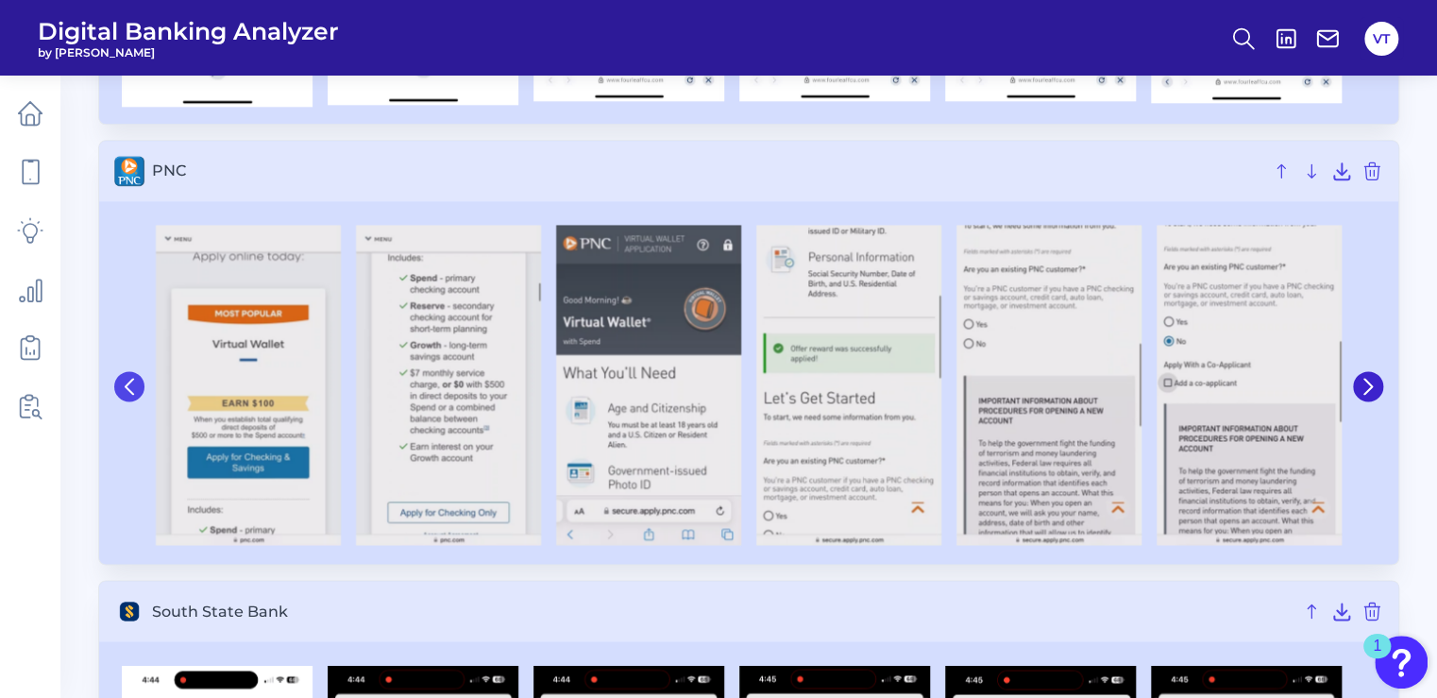
click at [128, 382] on icon at bounding box center [130, 386] width 8 height 15
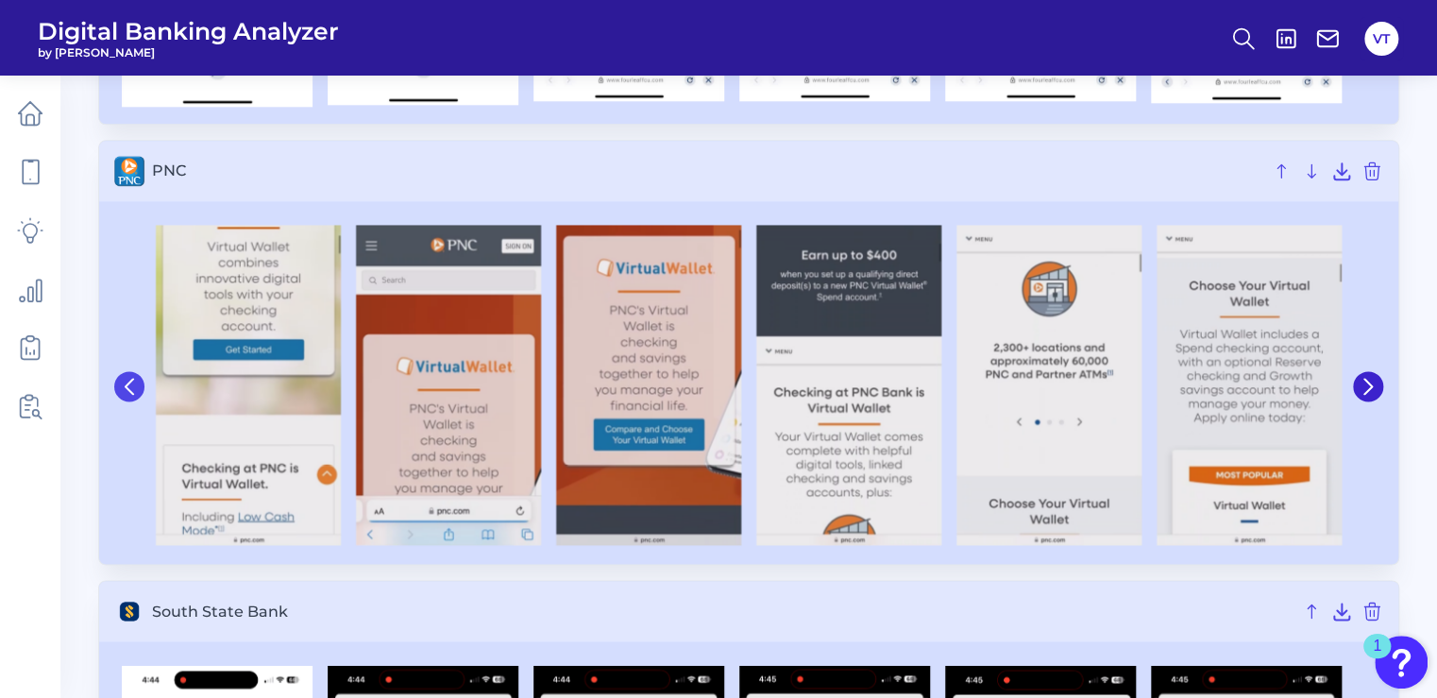
click at [128, 382] on icon at bounding box center [130, 386] width 8 height 15
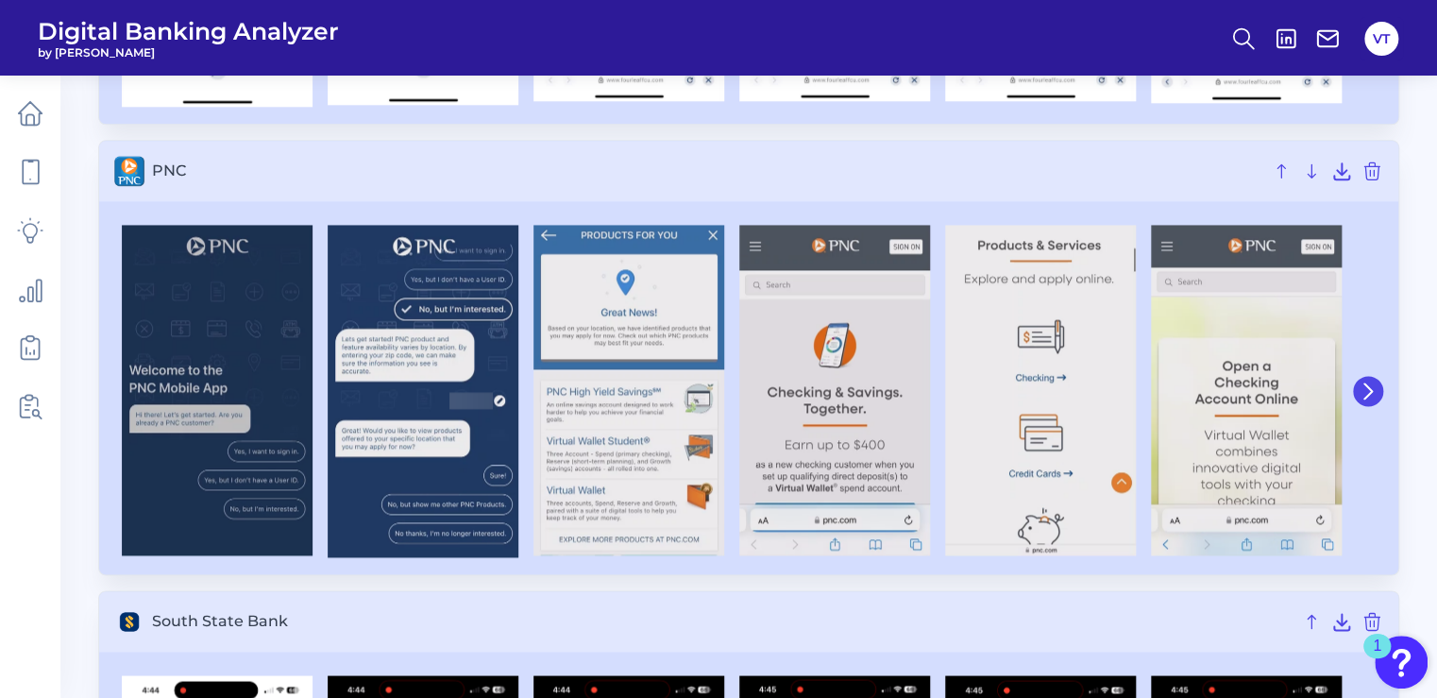
click at [1362, 400] on button at bounding box center [1368, 391] width 30 height 30
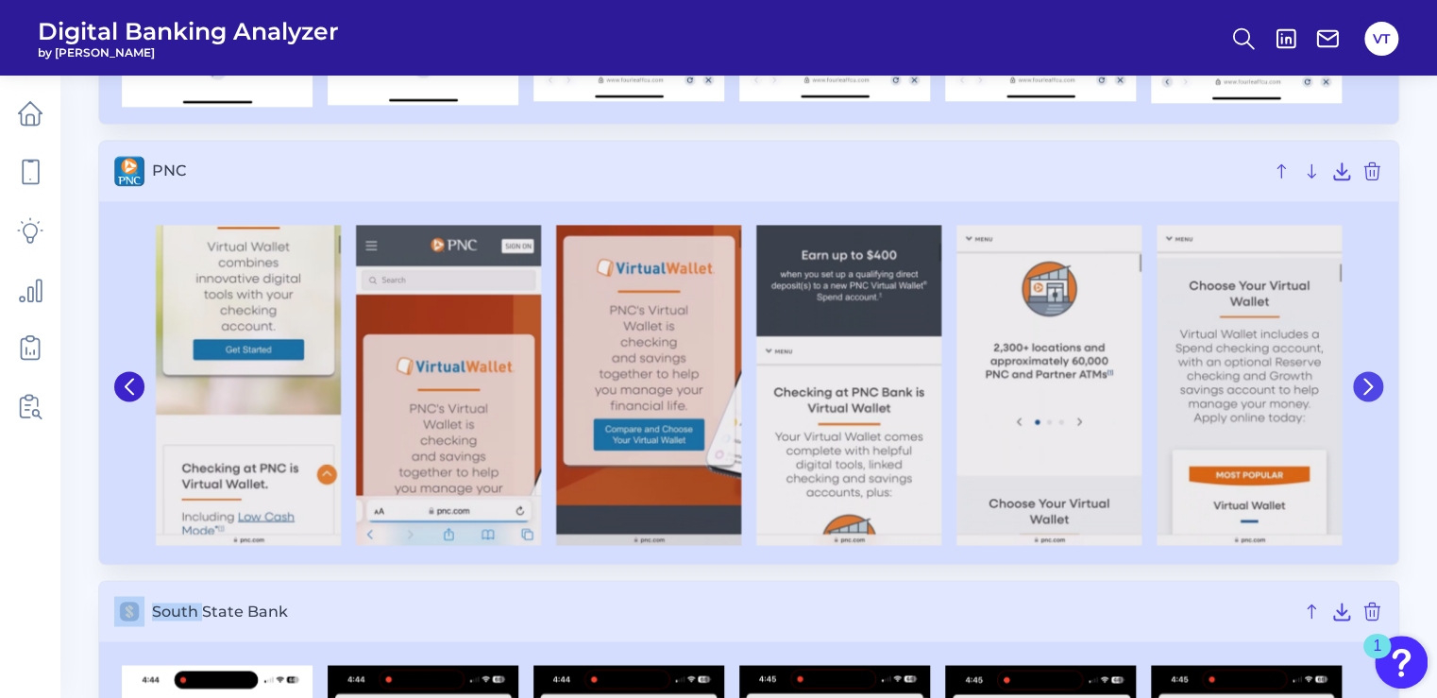
click at [1362, 400] on div at bounding box center [1366, 386] width 34 height 341
click at [1366, 390] on icon at bounding box center [1368, 386] width 8 height 15
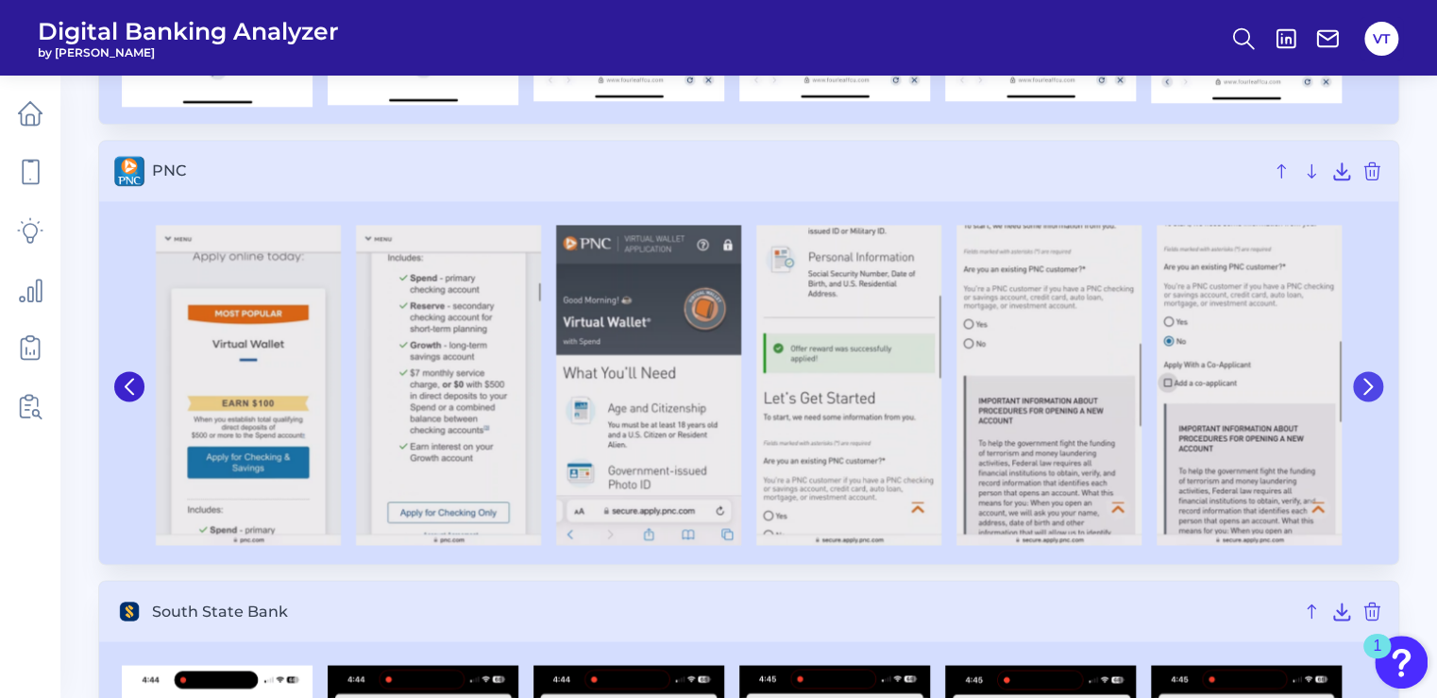
click at [1366, 390] on icon at bounding box center [1368, 386] width 8 height 15
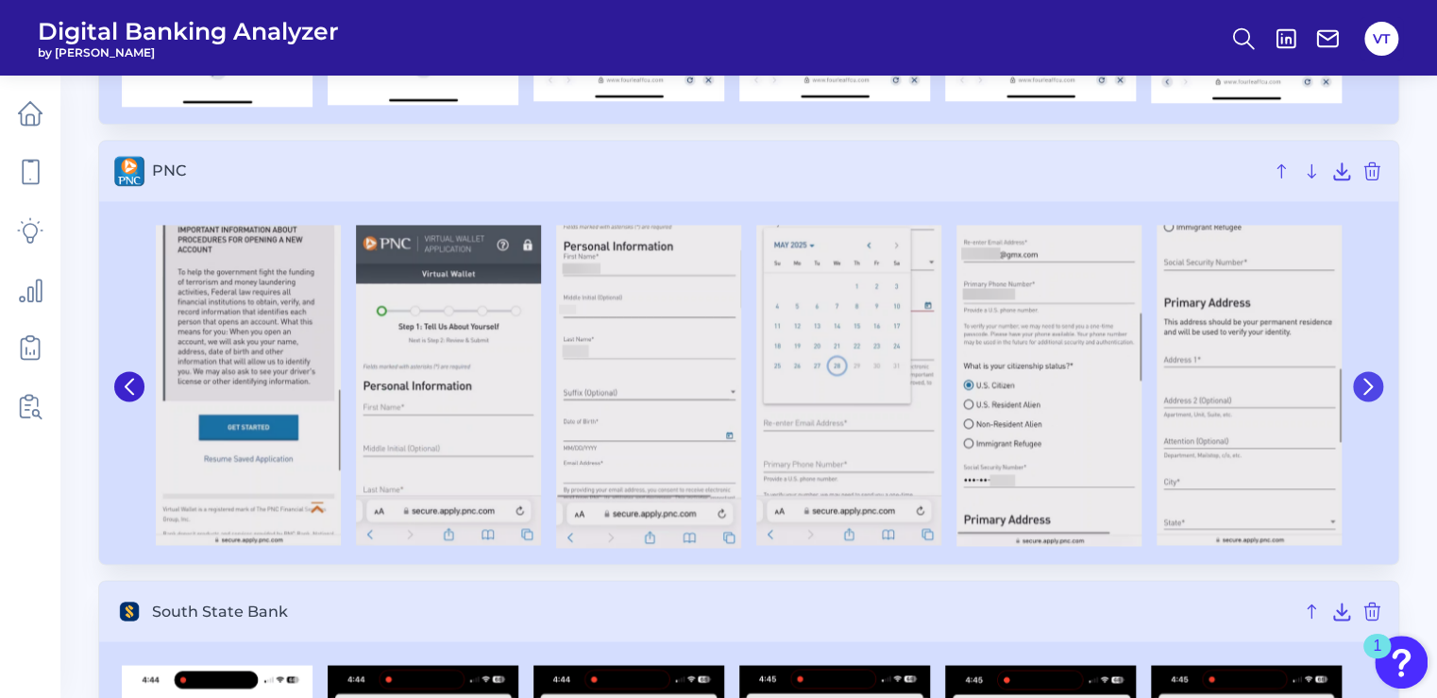
click at [1366, 390] on icon at bounding box center [1368, 386] width 8 height 15
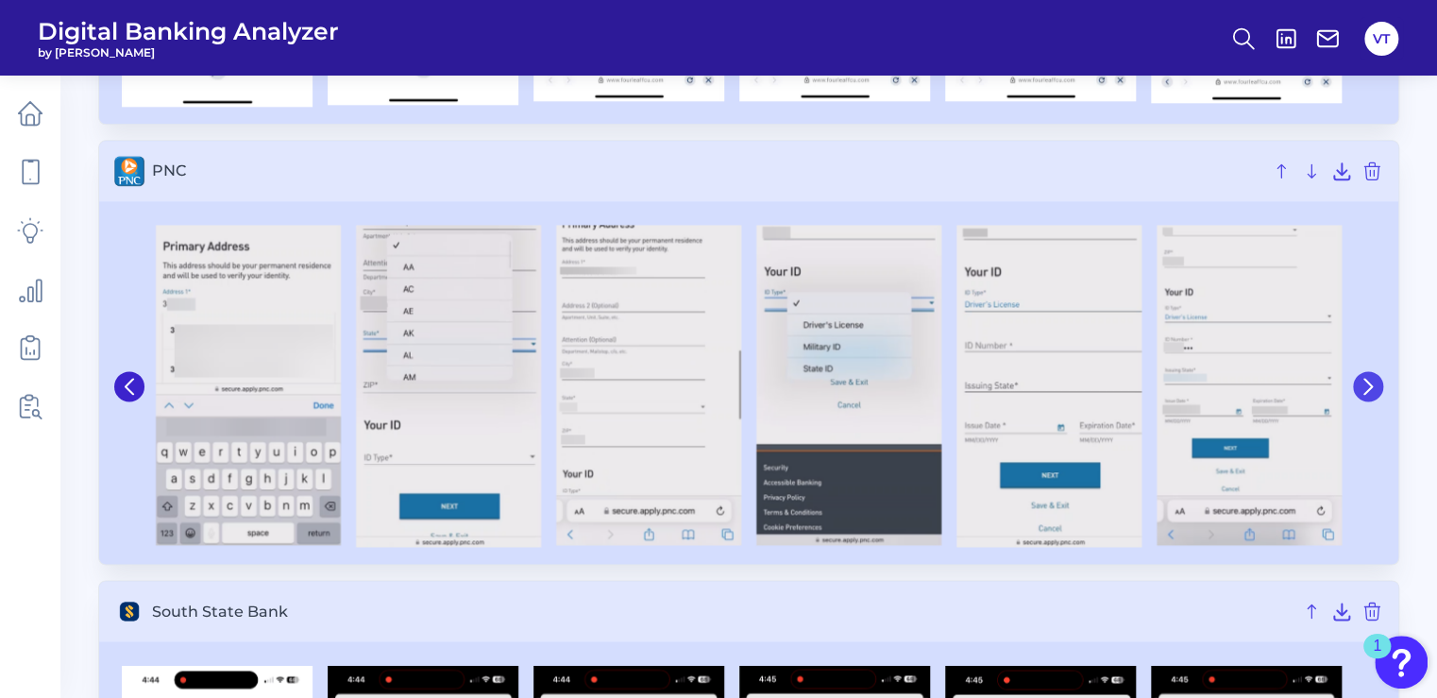
click at [1367, 390] on icon at bounding box center [1368, 386] width 8 height 15
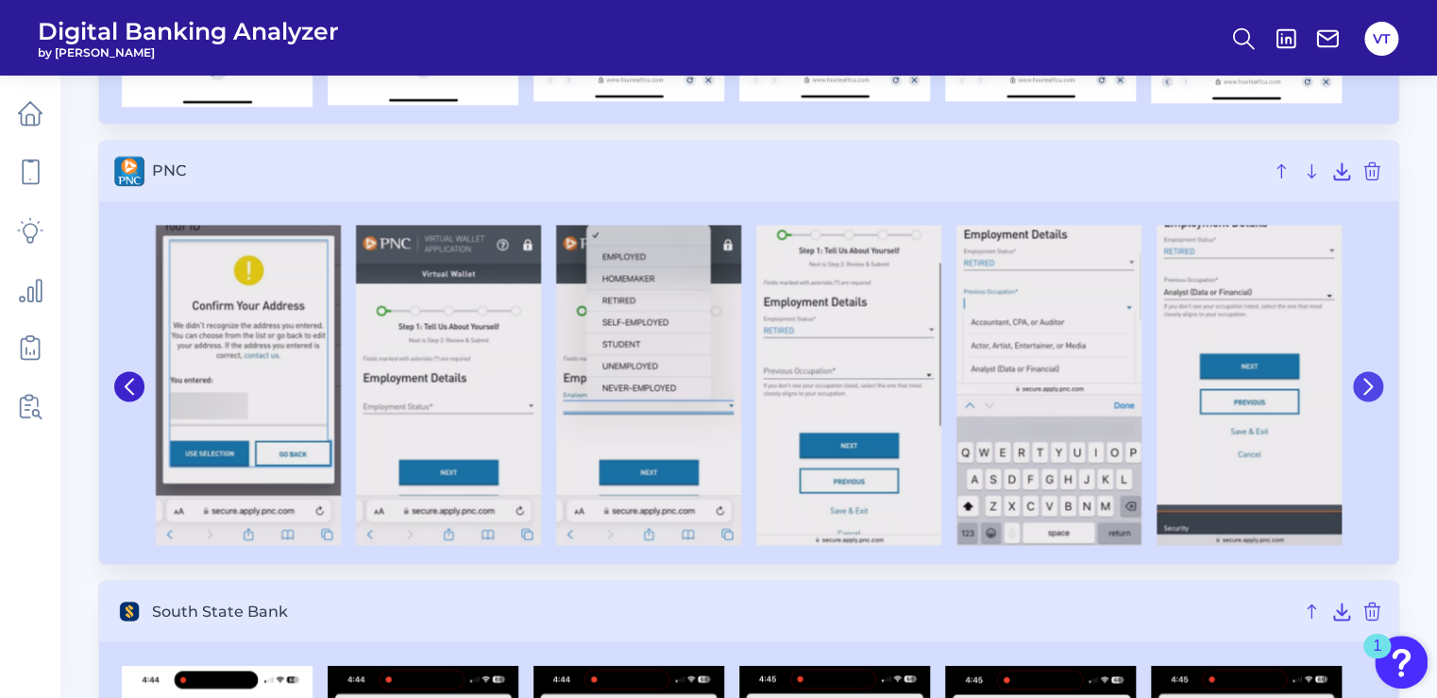
click at [1367, 390] on icon at bounding box center [1368, 386] width 8 height 15
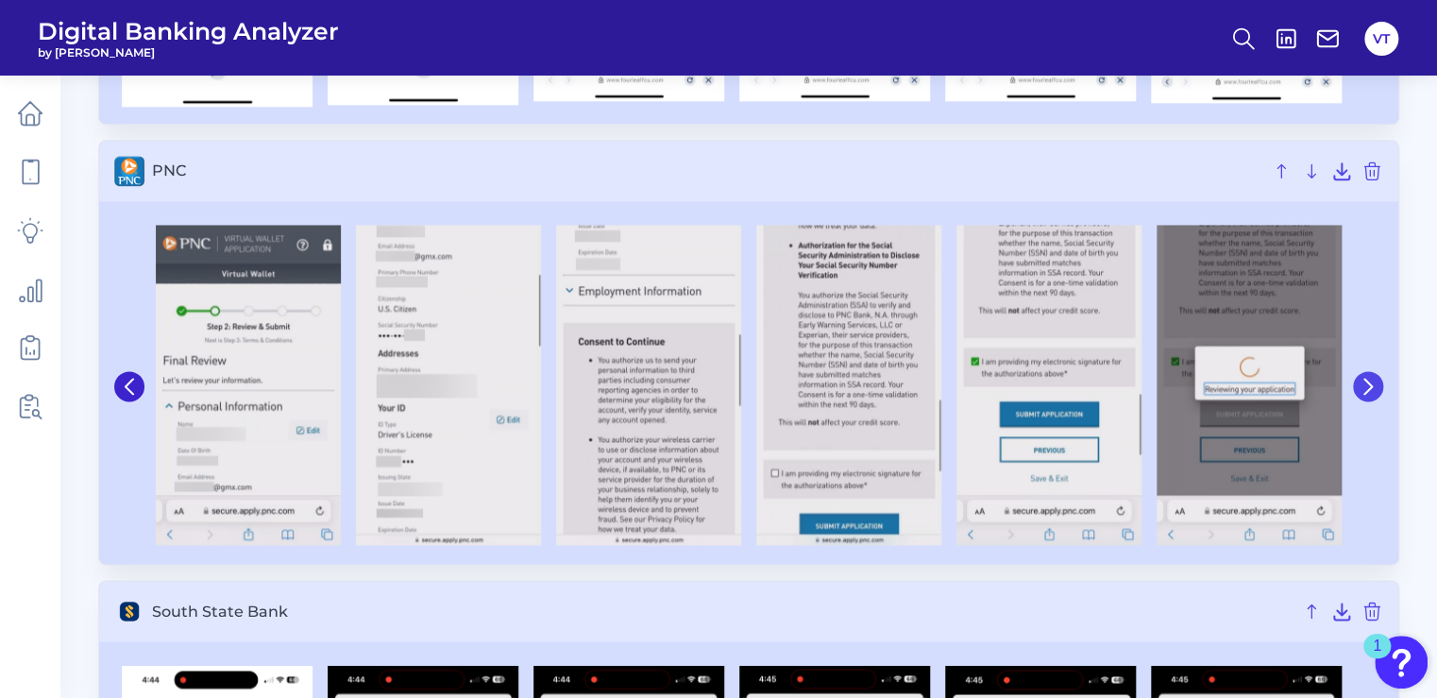
click at [1375, 389] on icon at bounding box center [1368, 386] width 17 height 17
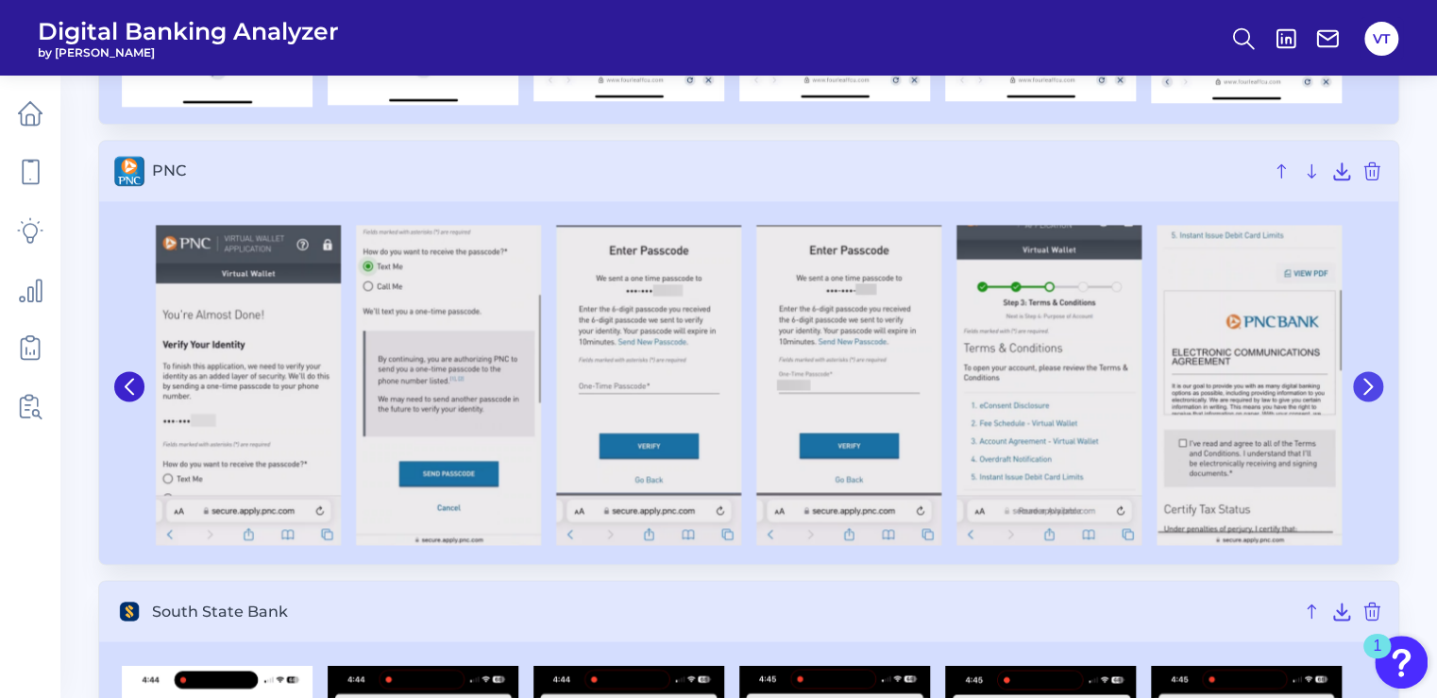
click at [1366, 395] on button at bounding box center [1368, 386] width 30 height 30
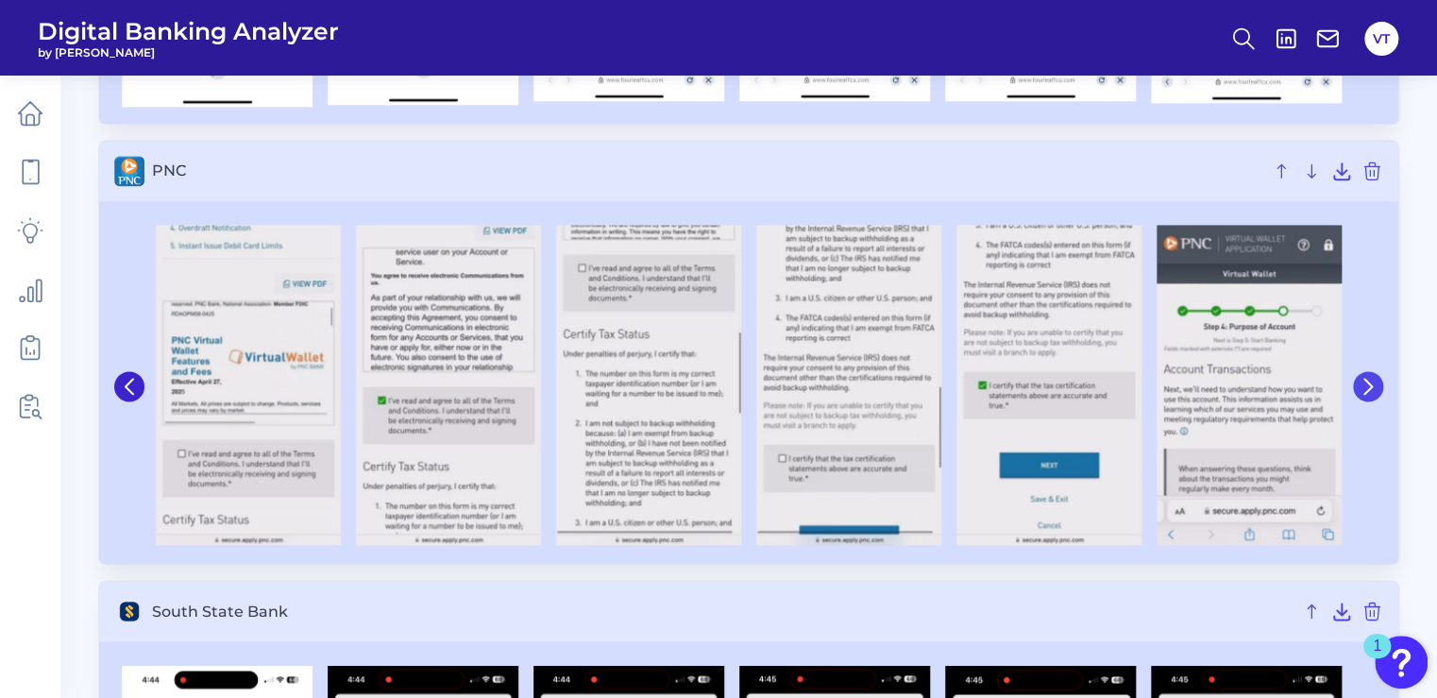
click at [1370, 397] on button at bounding box center [1368, 386] width 30 height 30
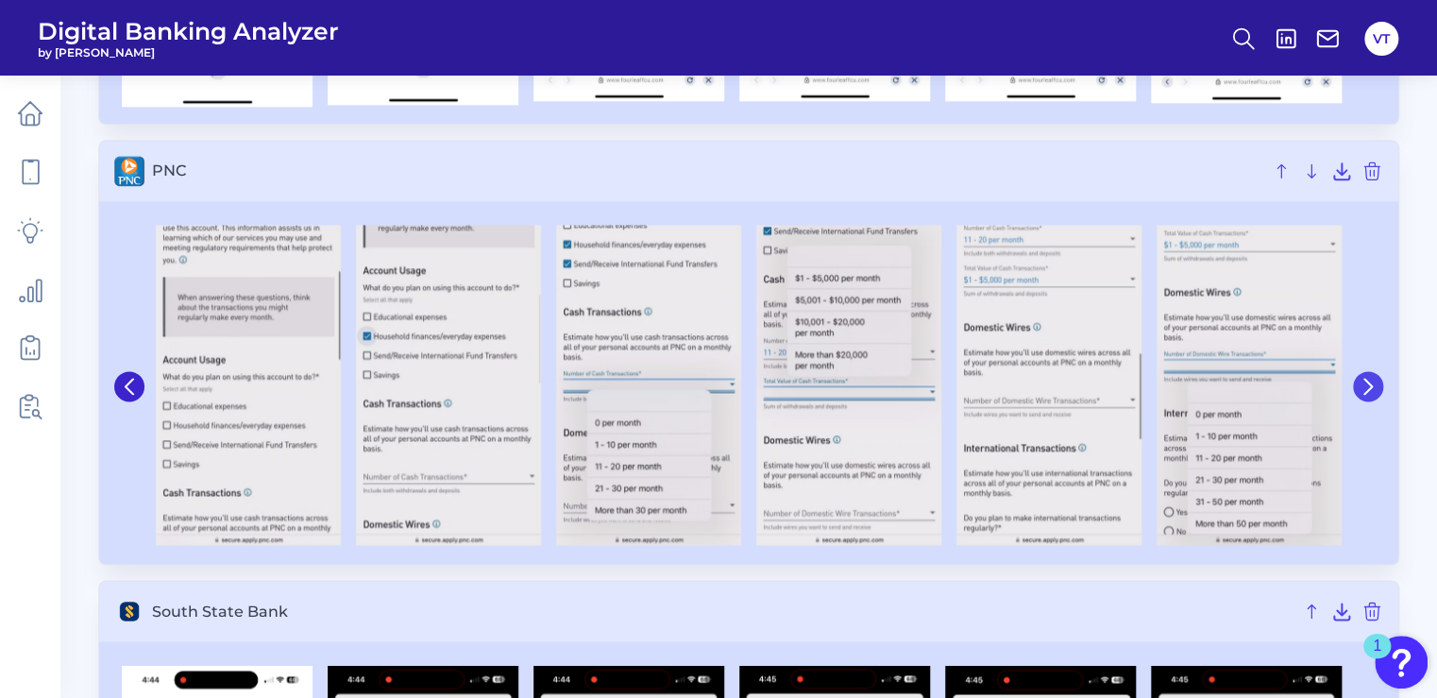
click at [1375, 379] on icon at bounding box center [1368, 386] width 17 height 17
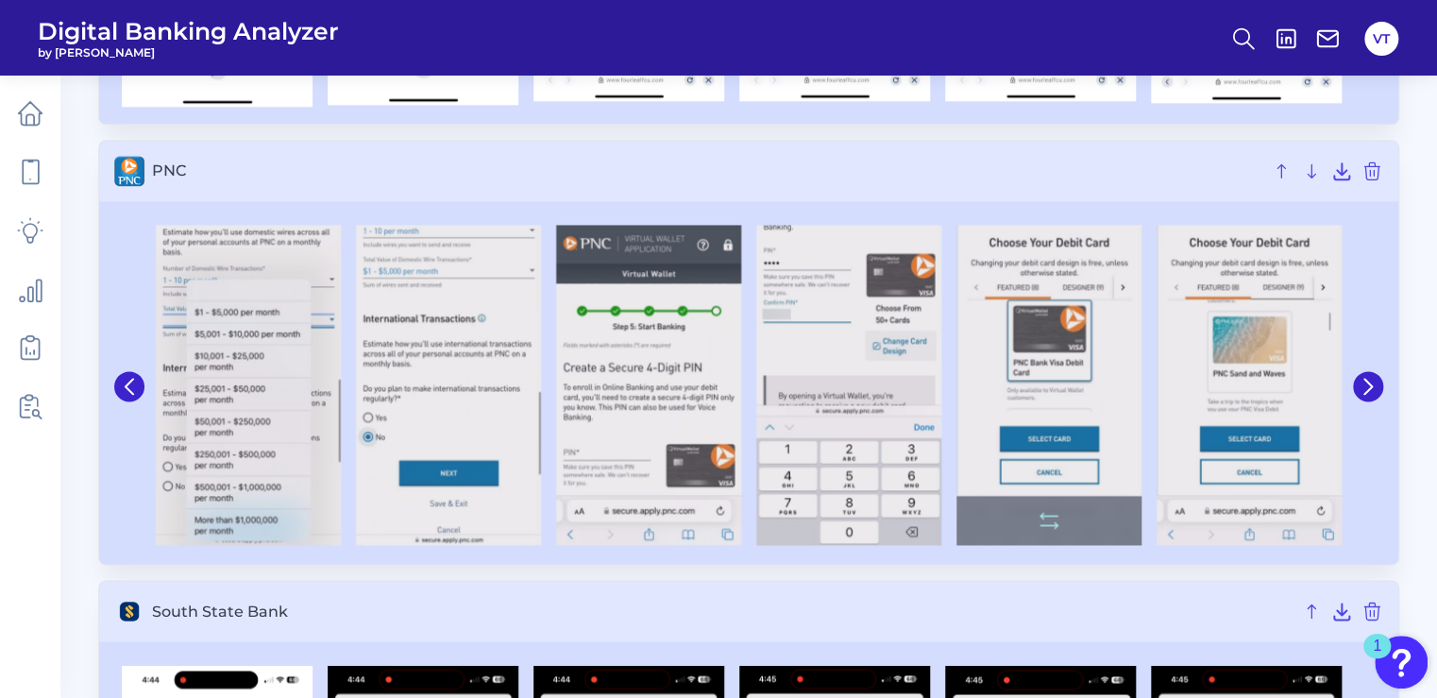
click at [1371, 388] on icon at bounding box center [1368, 386] width 17 height 17
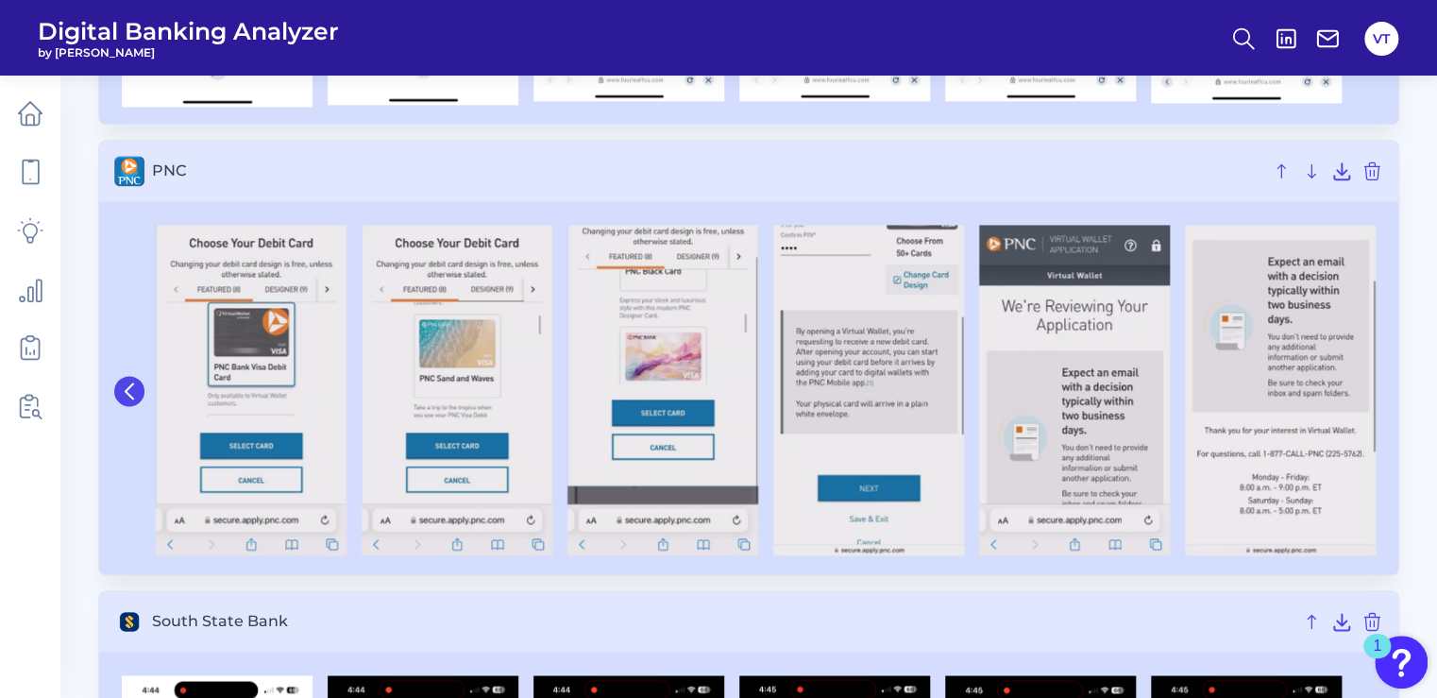
click at [121, 393] on icon at bounding box center [129, 390] width 17 height 17
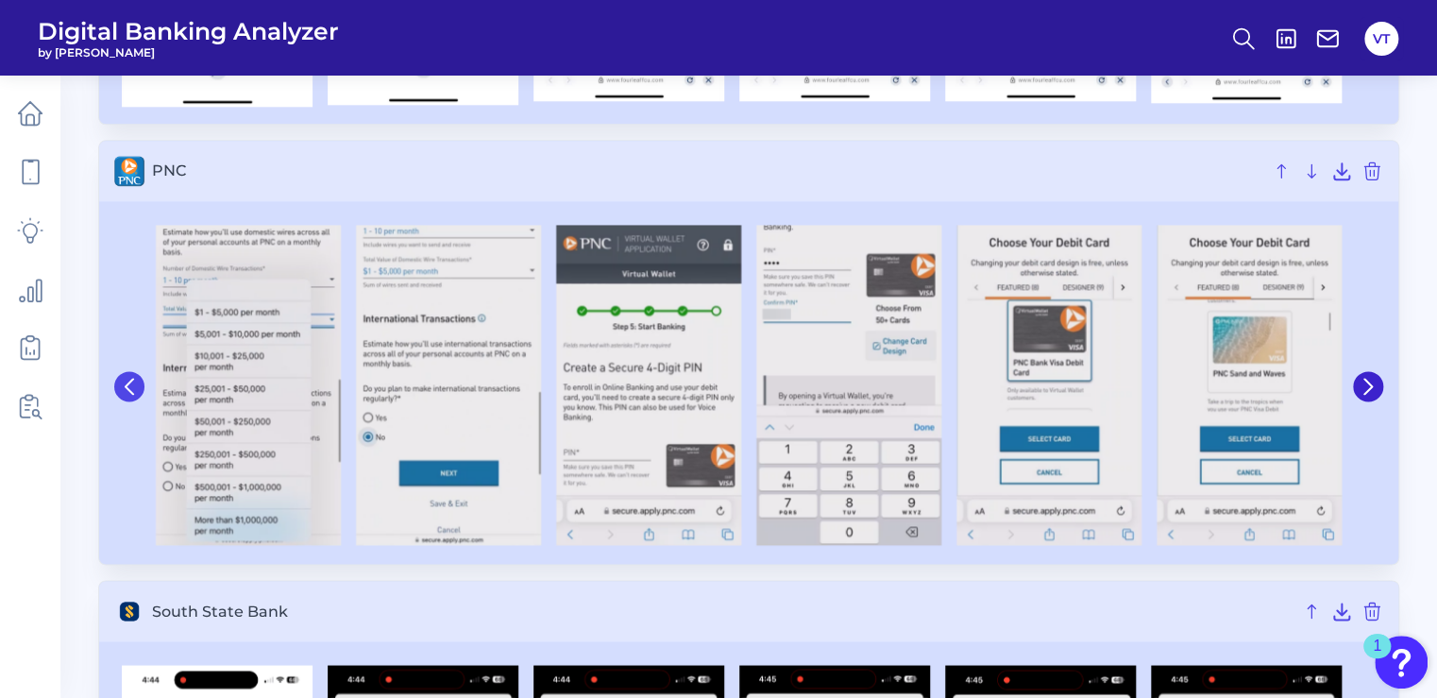
click at [121, 393] on icon at bounding box center [129, 386] width 17 height 17
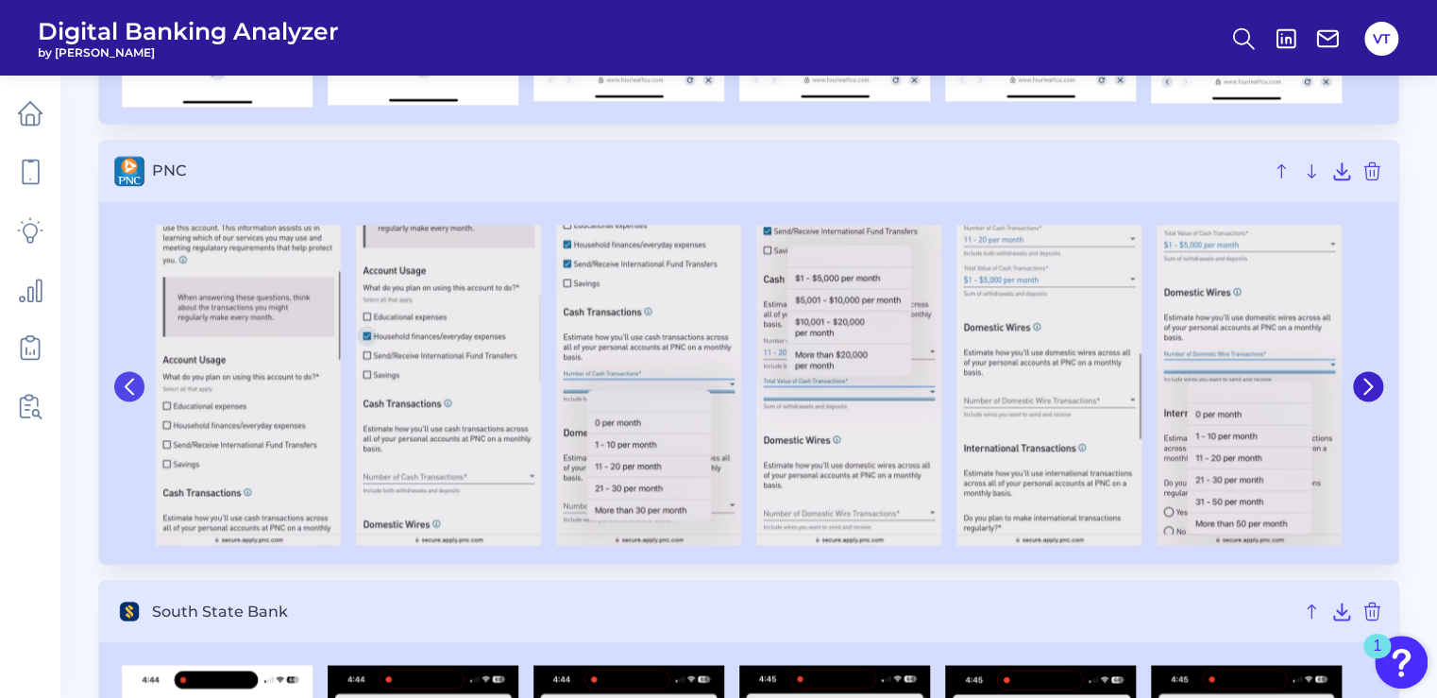
click at [121, 393] on icon at bounding box center [129, 386] width 17 height 17
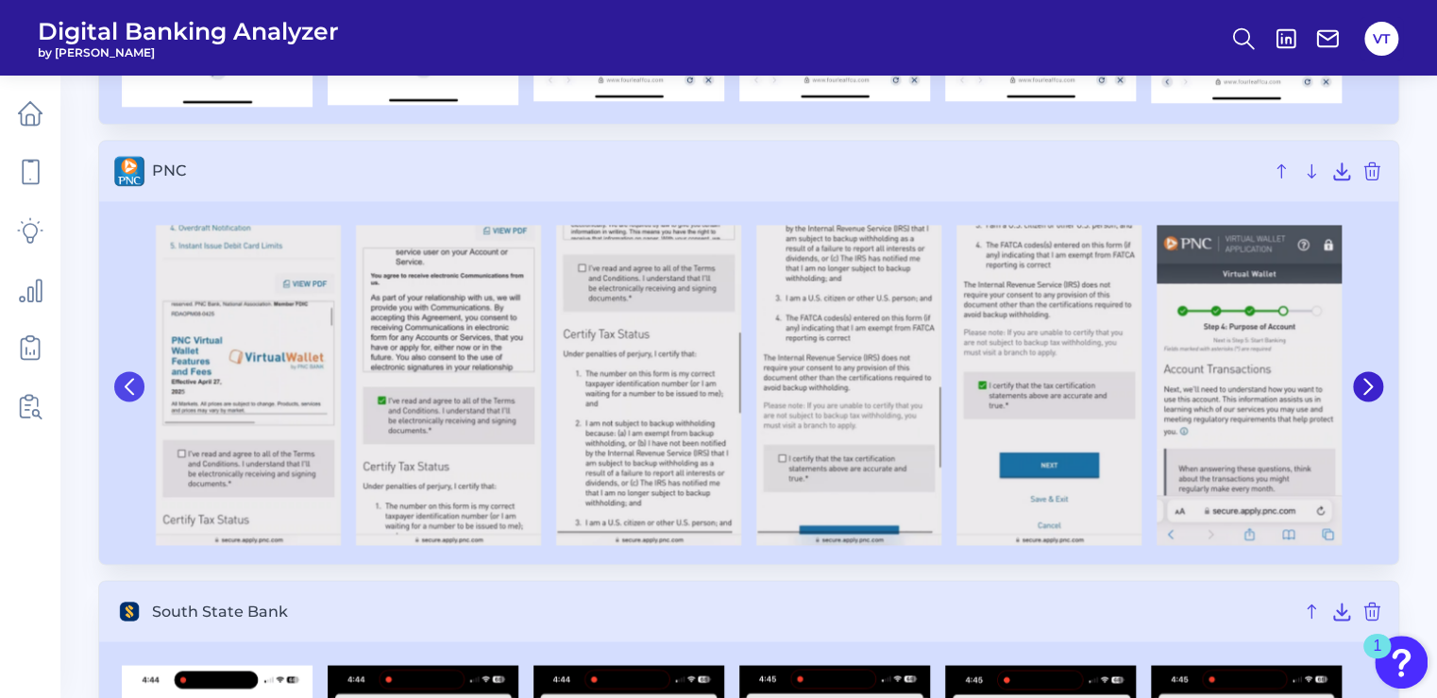
click at [121, 393] on icon at bounding box center [129, 386] width 17 height 17
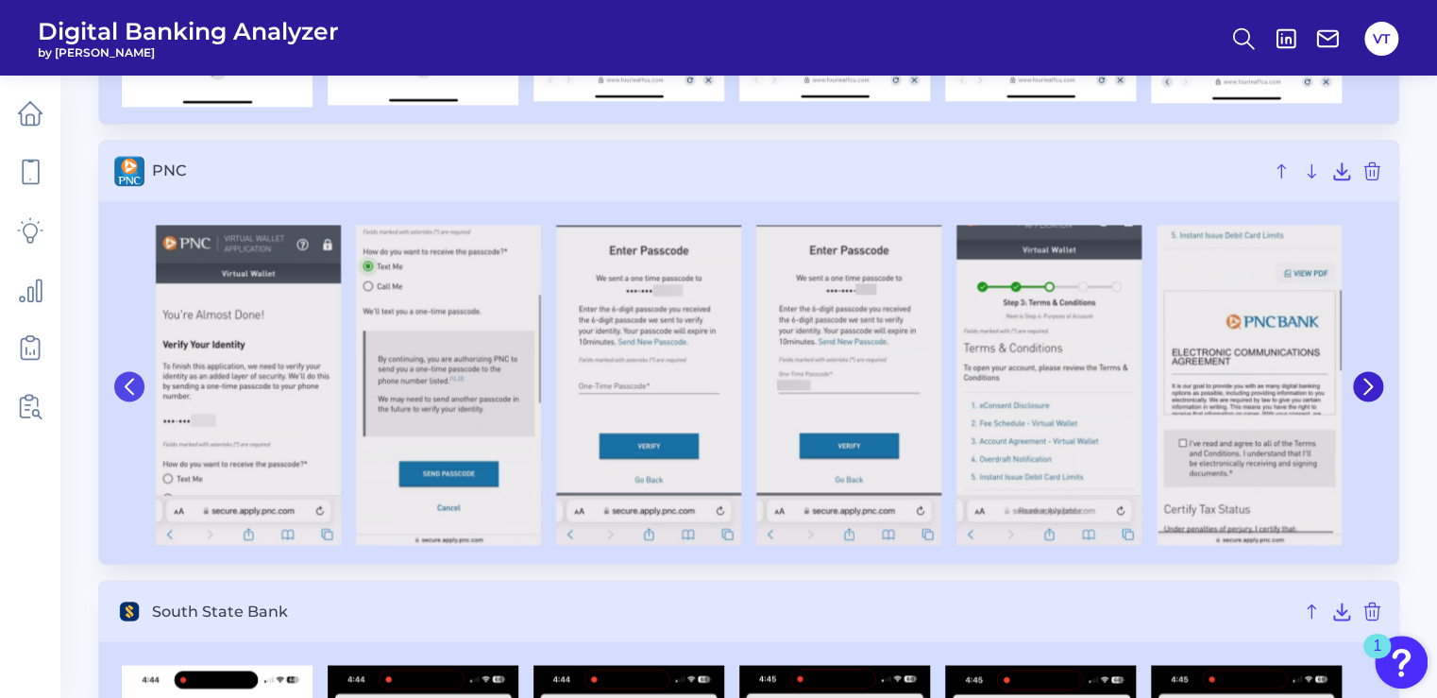
click at [121, 393] on icon at bounding box center [129, 386] width 17 height 17
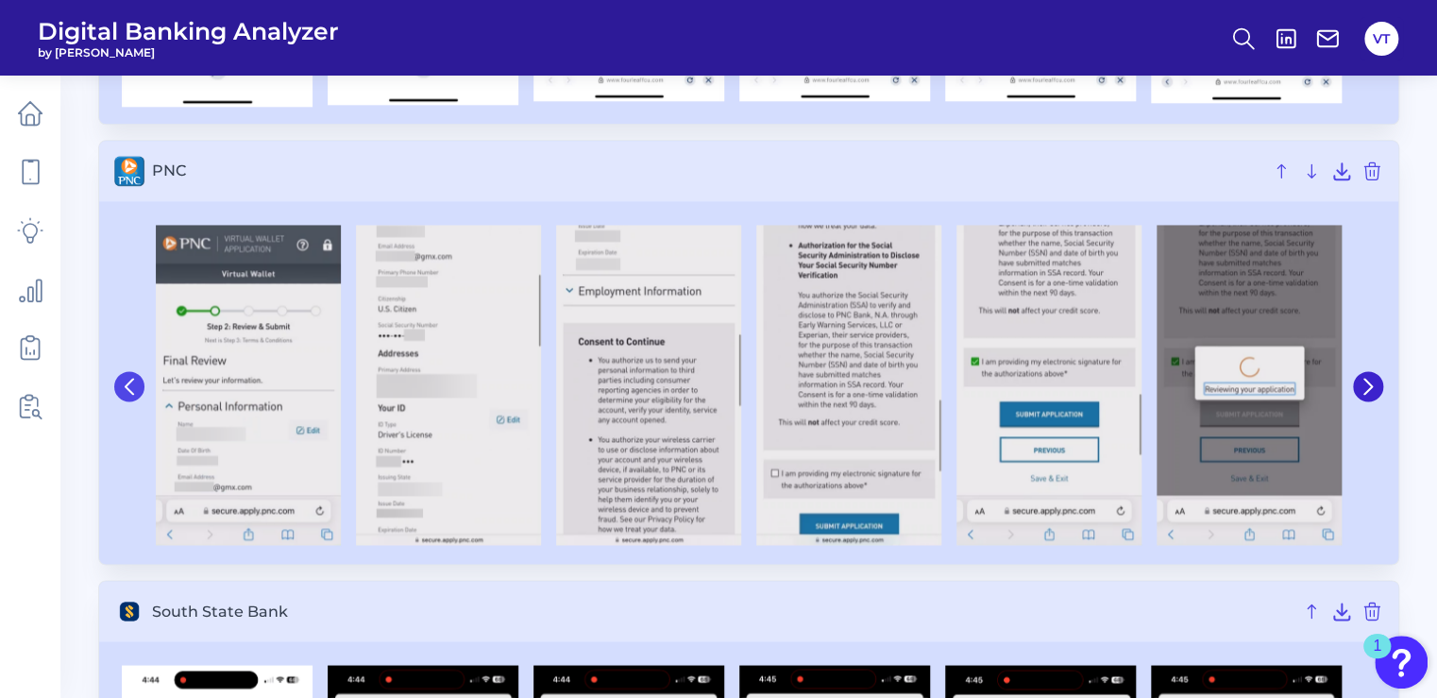
click at [121, 393] on icon at bounding box center [129, 386] width 17 height 17
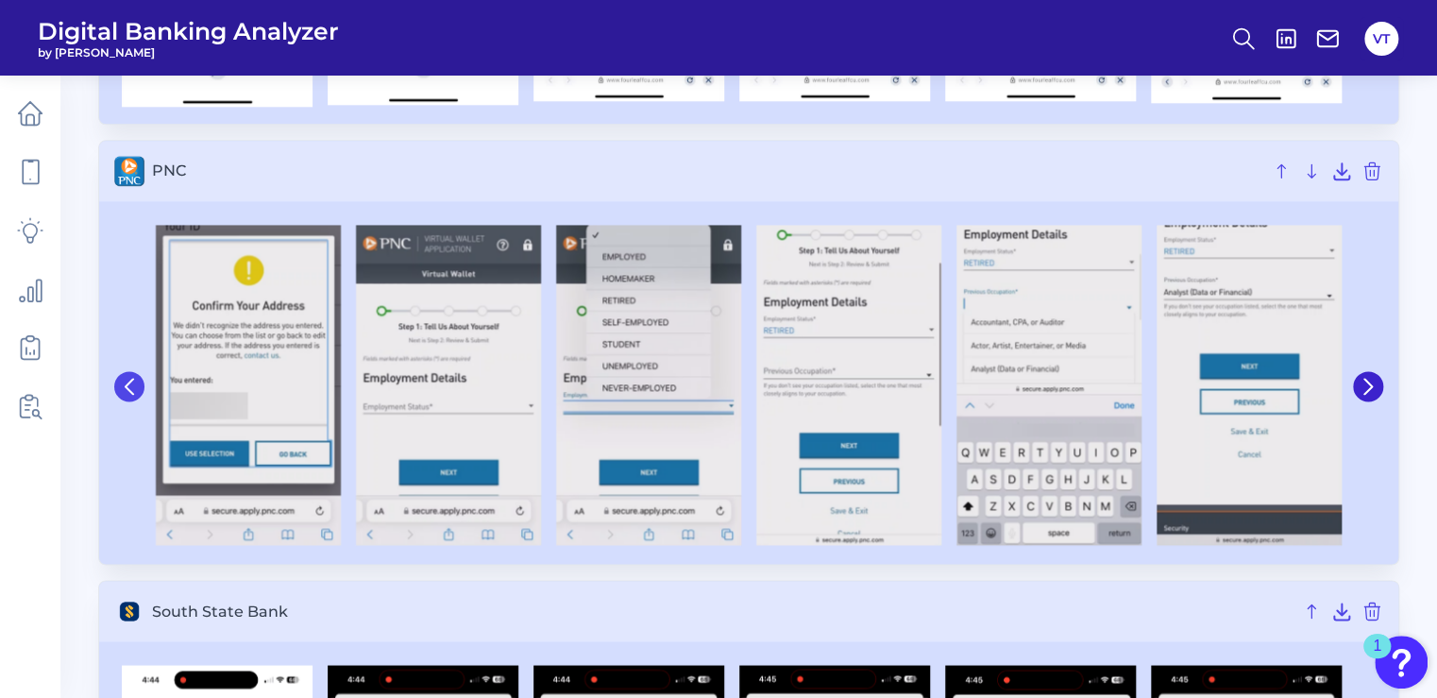
click at [121, 393] on icon at bounding box center [129, 386] width 17 height 17
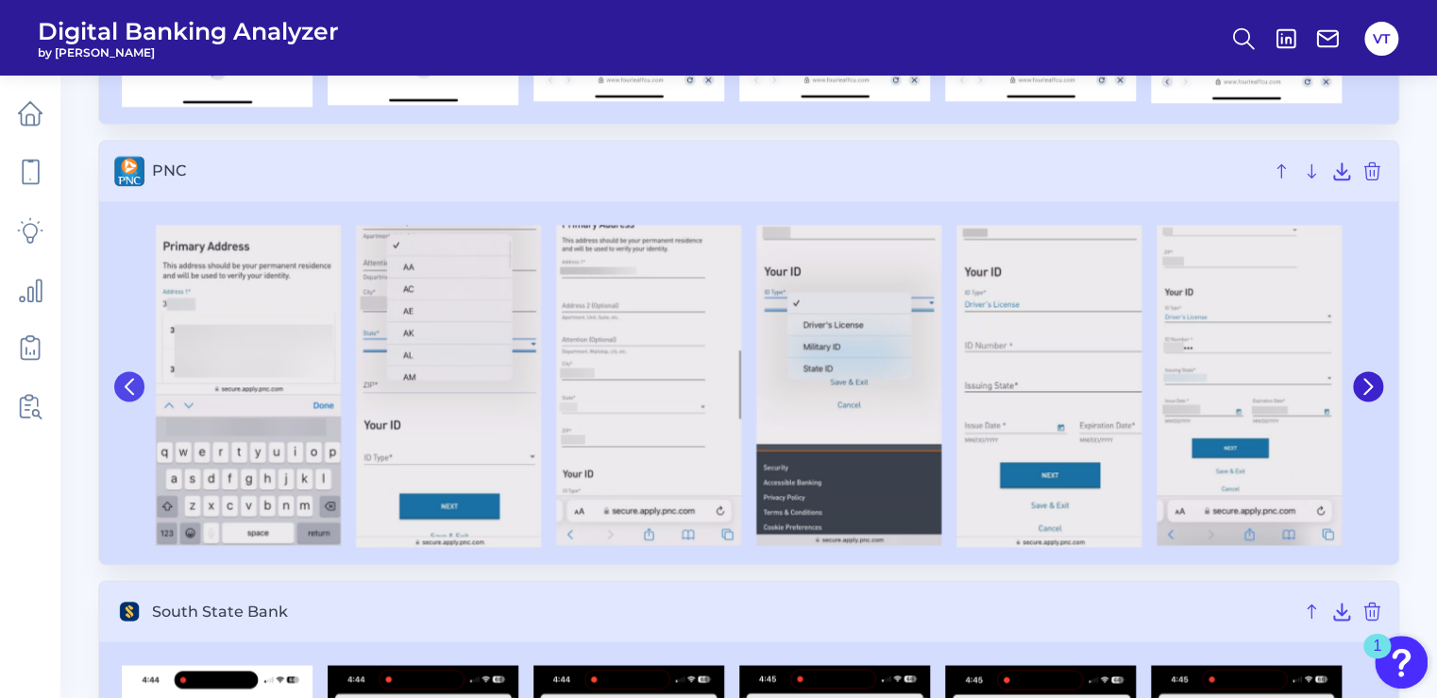
click at [121, 393] on icon at bounding box center [129, 386] width 17 height 17
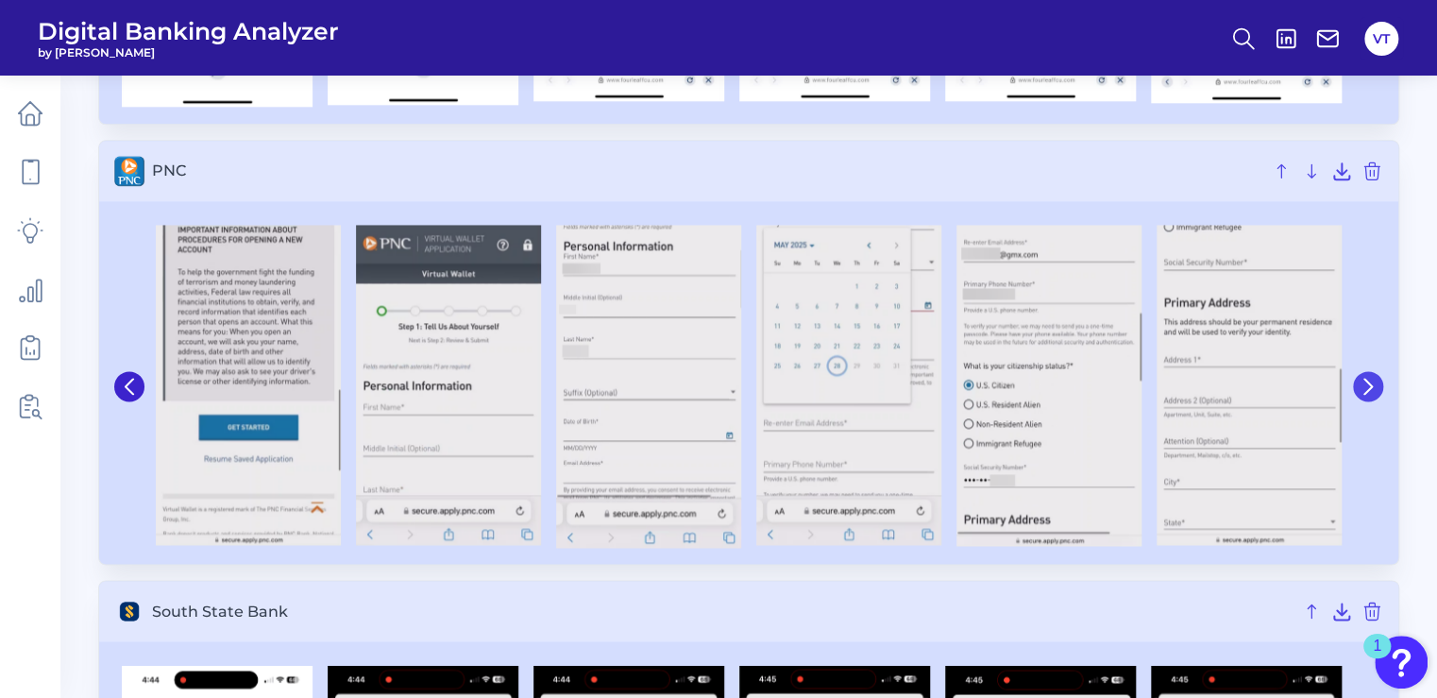
click at [1367, 381] on icon at bounding box center [1368, 386] width 8 height 15
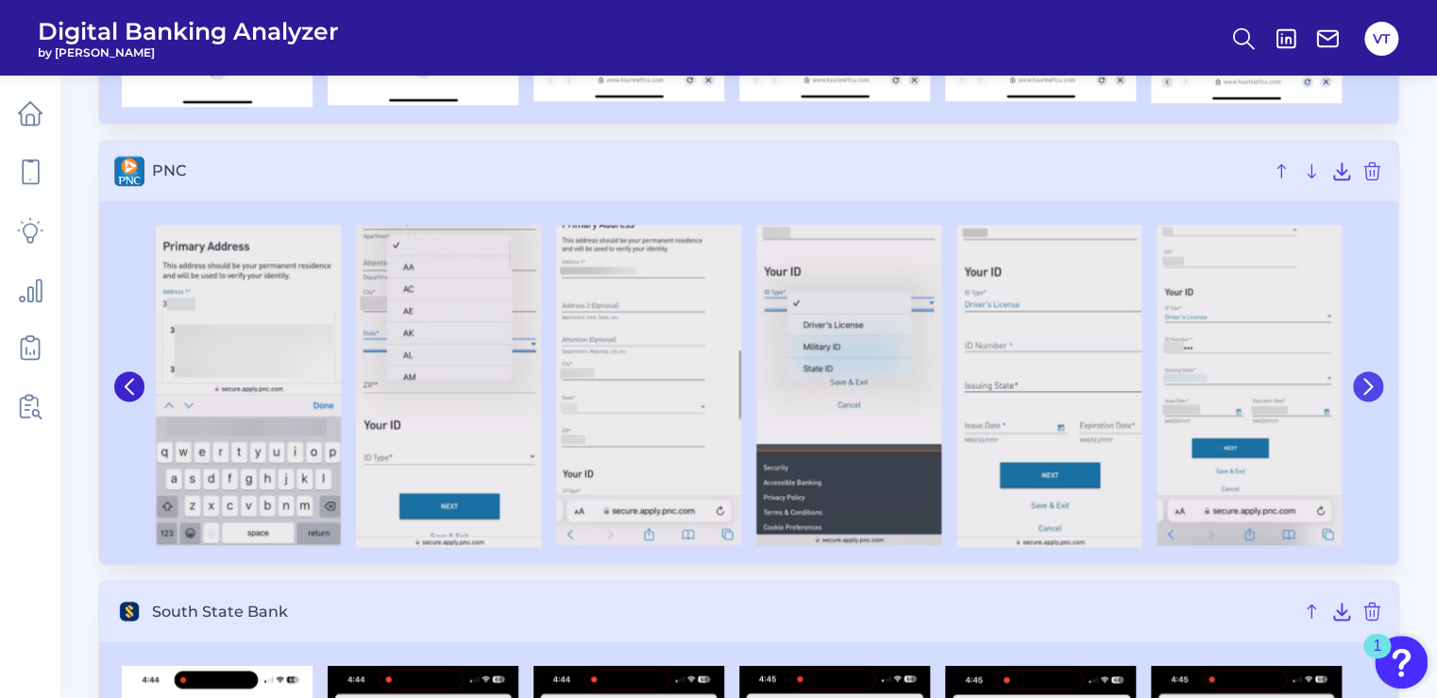
click at [1367, 381] on icon at bounding box center [1368, 386] width 8 height 15
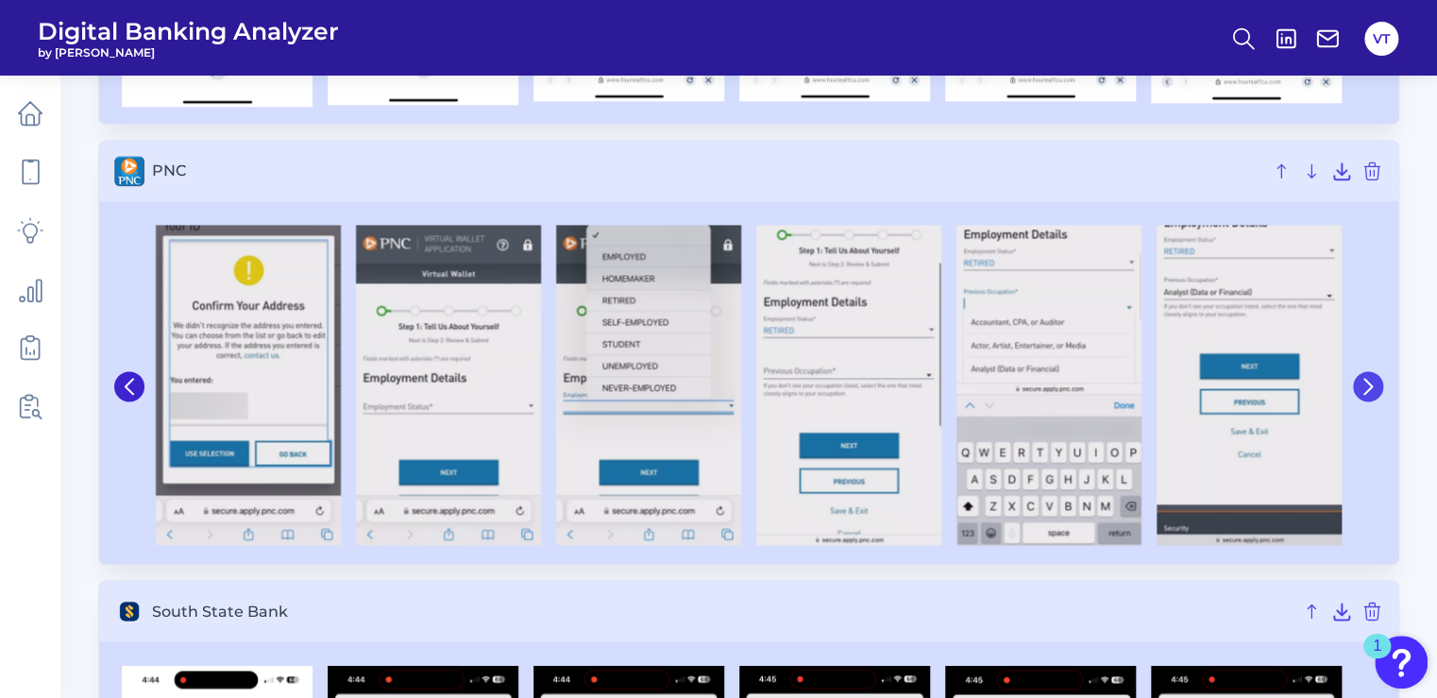
click at [1367, 381] on icon at bounding box center [1368, 386] width 8 height 15
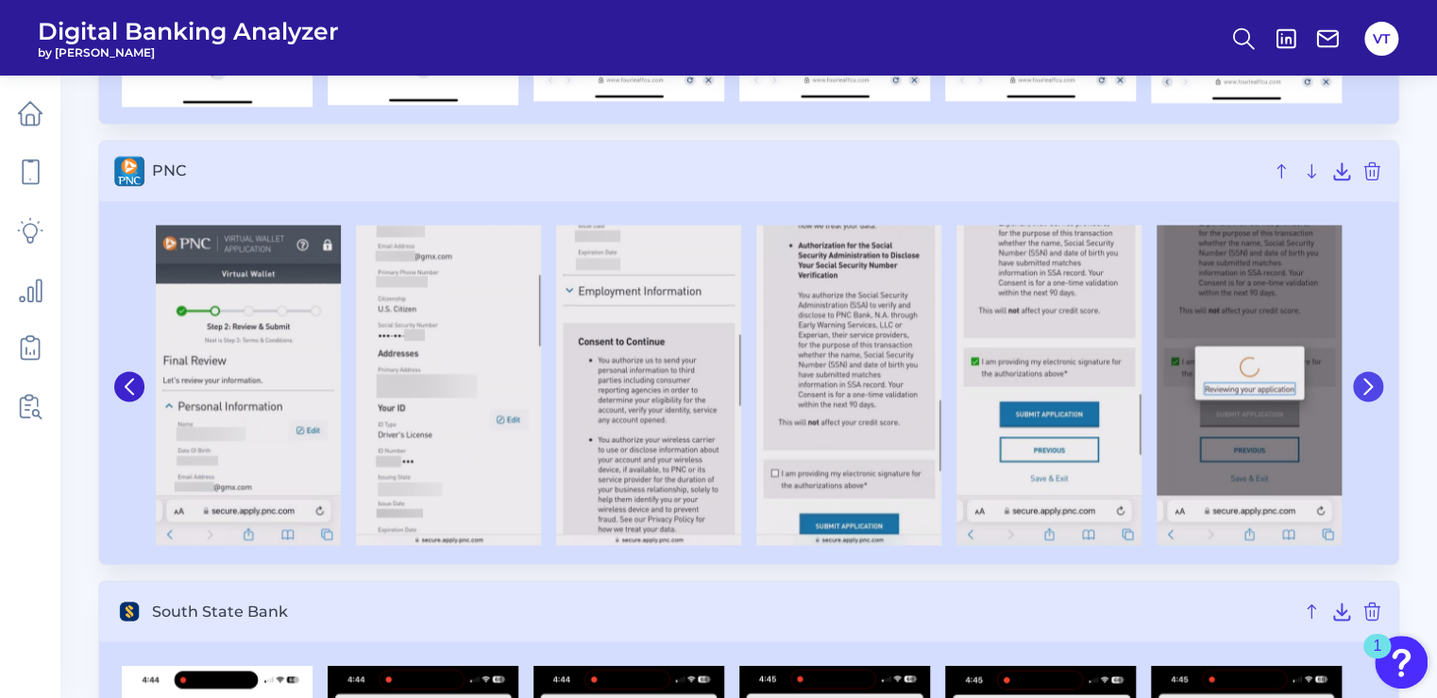
click at [1367, 381] on icon at bounding box center [1368, 386] width 8 height 15
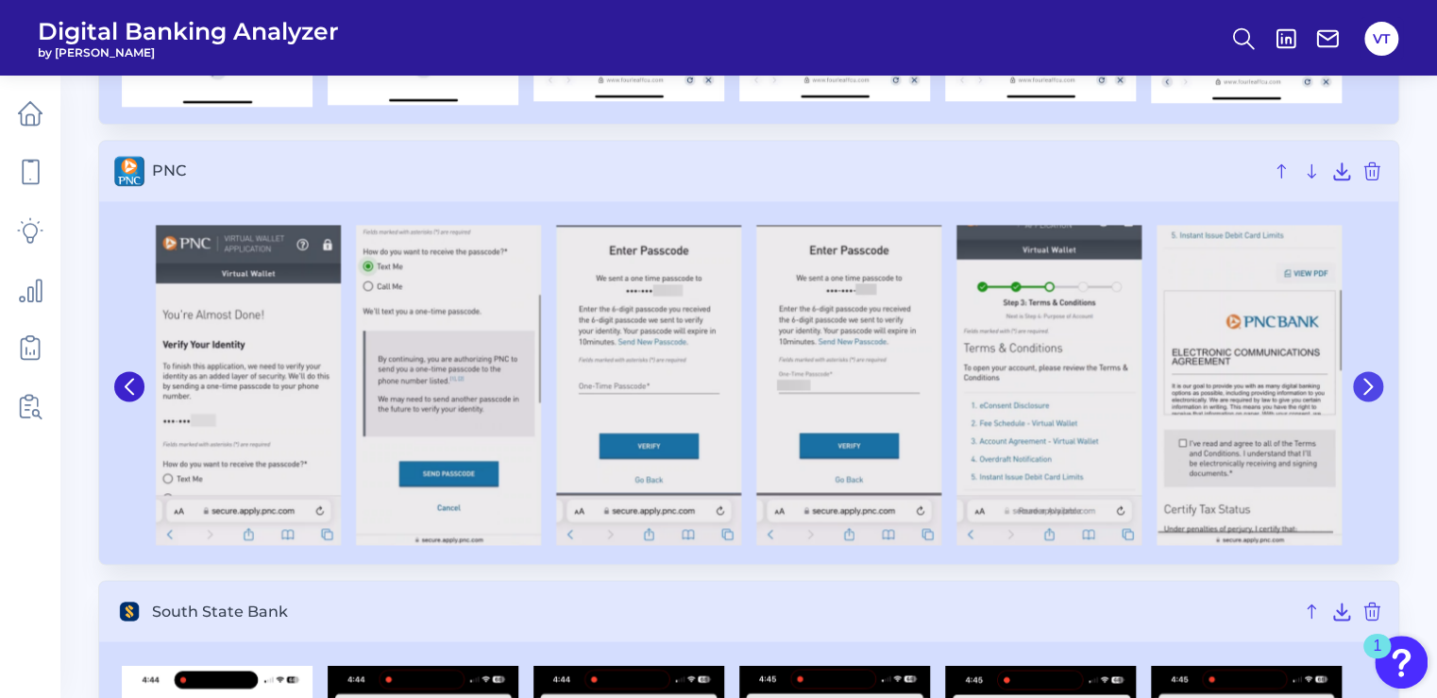
click at [1367, 381] on icon at bounding box center [1368, 386] width 8 height 15
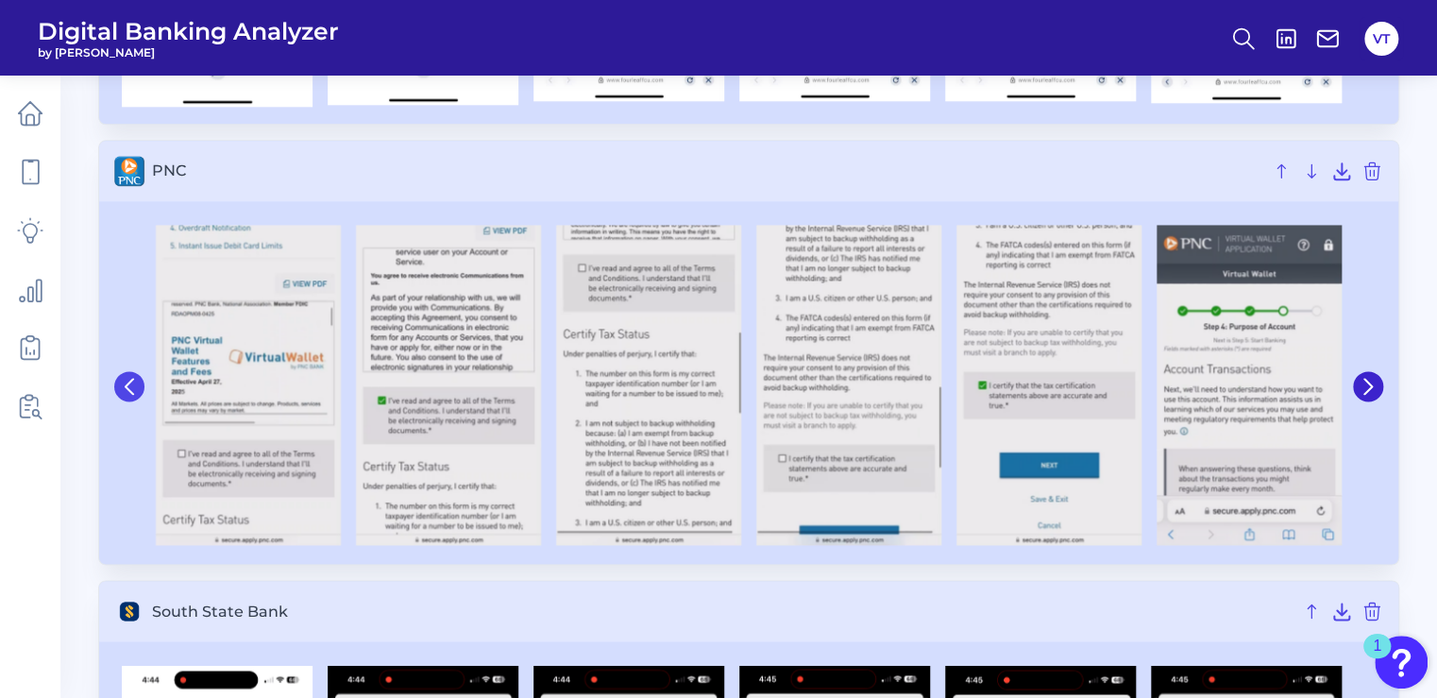
click at [133, 380] on icon at bounding box center [129, 386] width 17 height 17
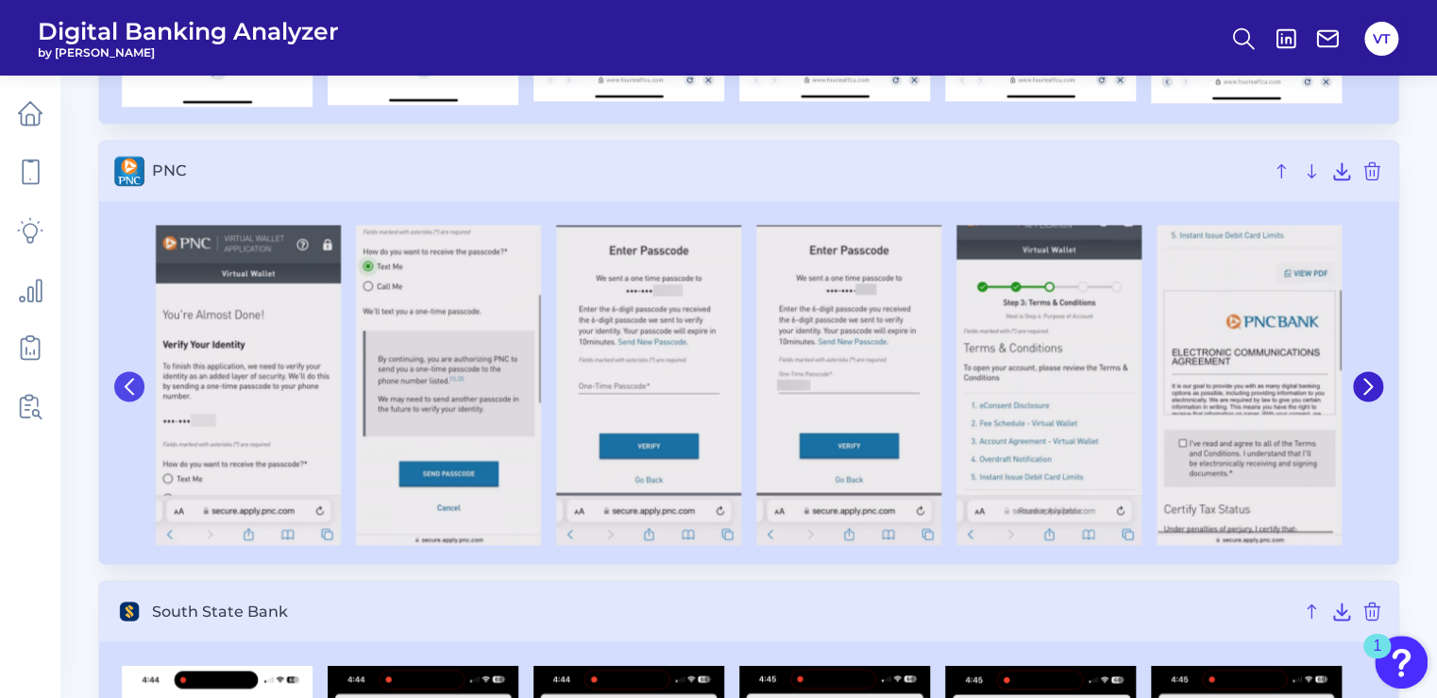
click at [133, 380] on icon at bounding box center [129, 386] width 17 height 17
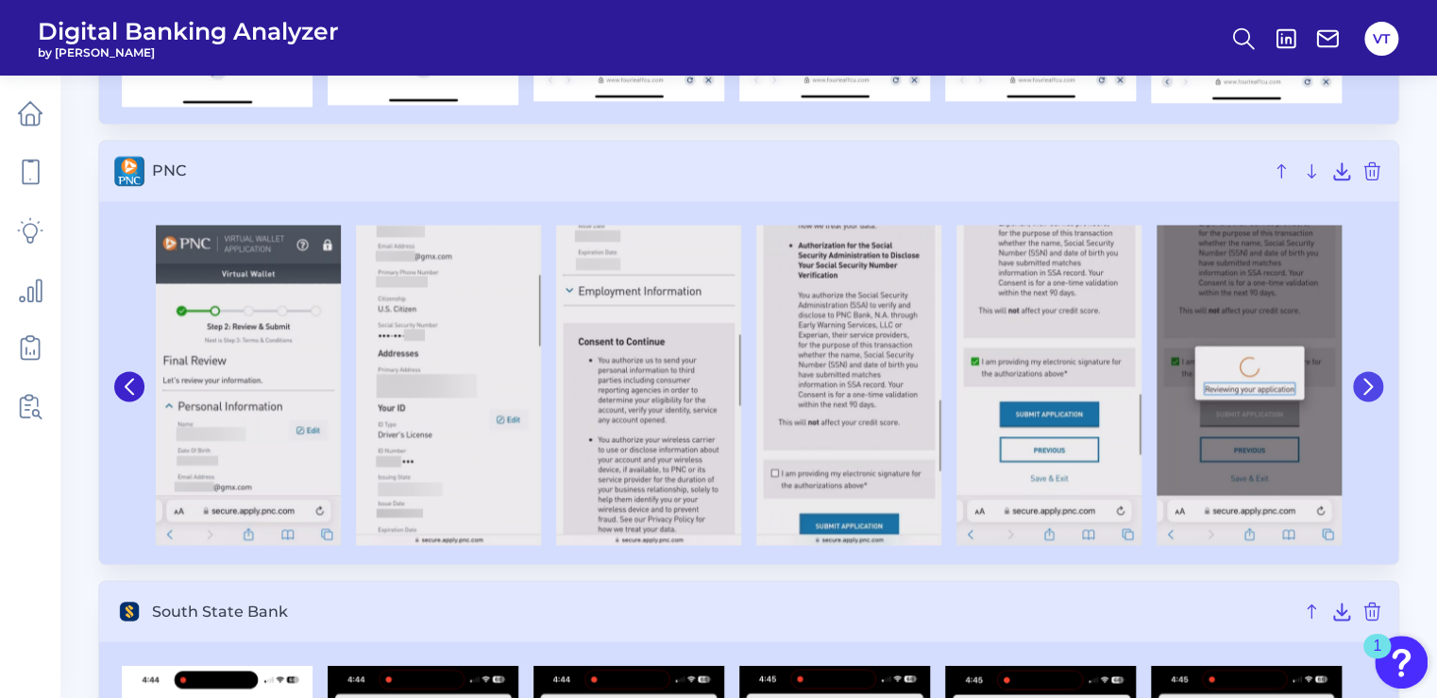
click at [1371, 381] on icon at bounding box center [1368, 386] width 17 height 17
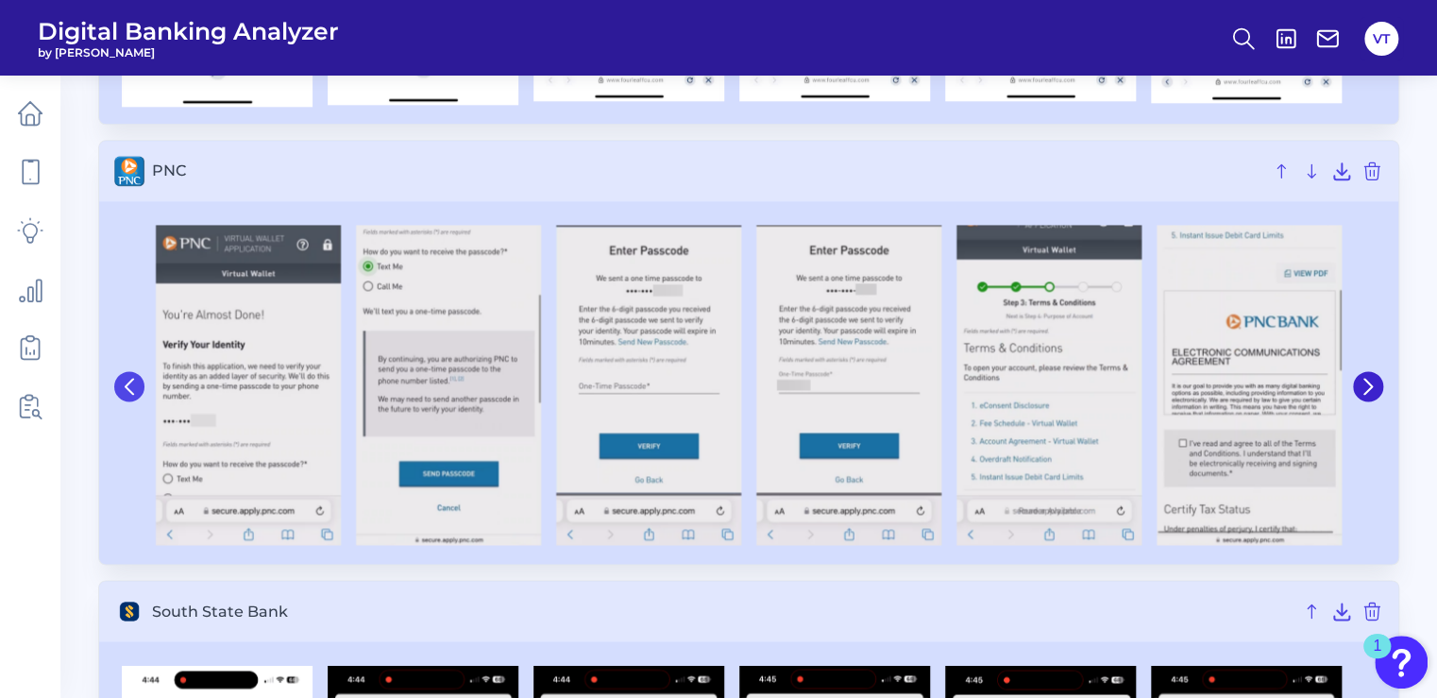
click at [128, 381] on icon at bounding box center [130, 386] width 8 height 15
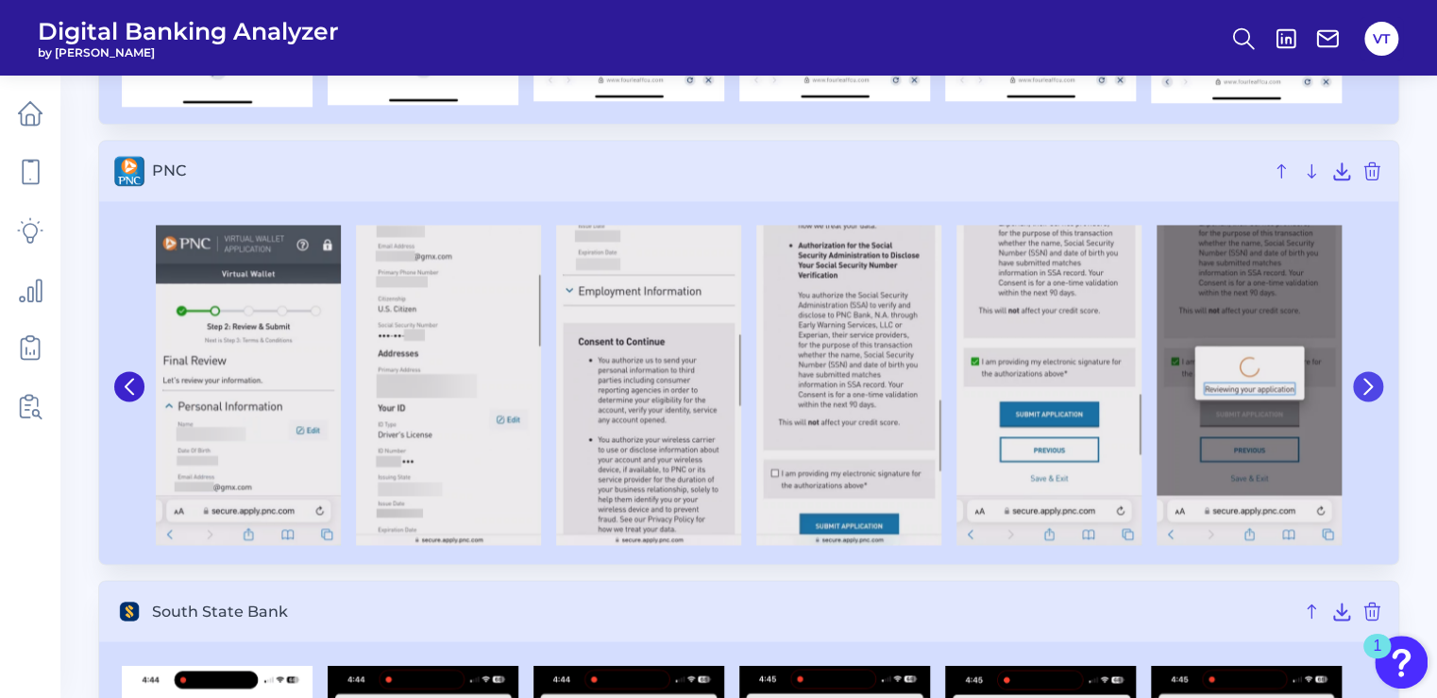
click at [1377, 385] on button at bounding box center [1368, 386] width 30 height 30
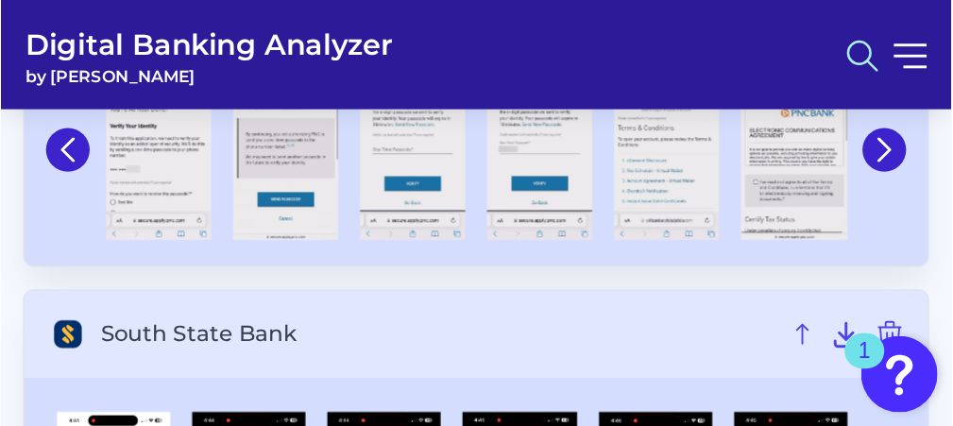
scroll to position [1110, 0]
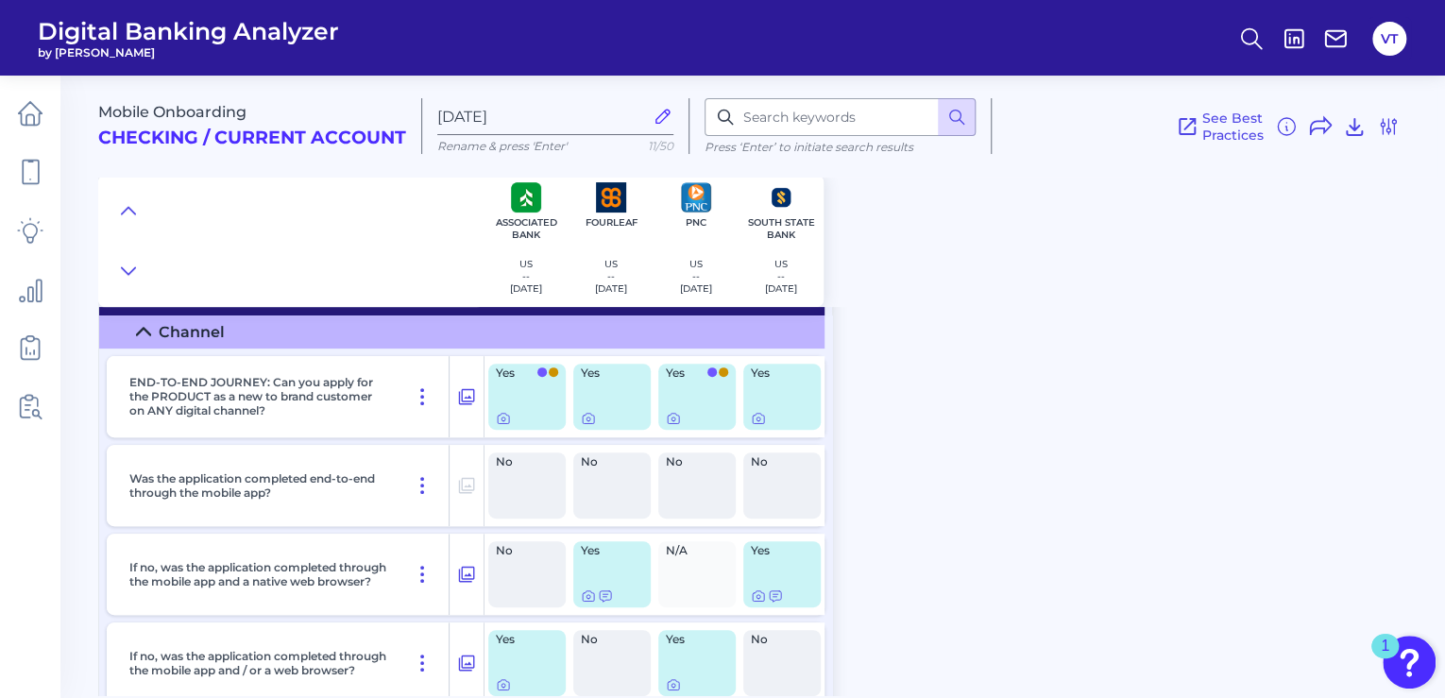
scroll to position [151, 0]
